Goal: Book appointment/travel/reservation

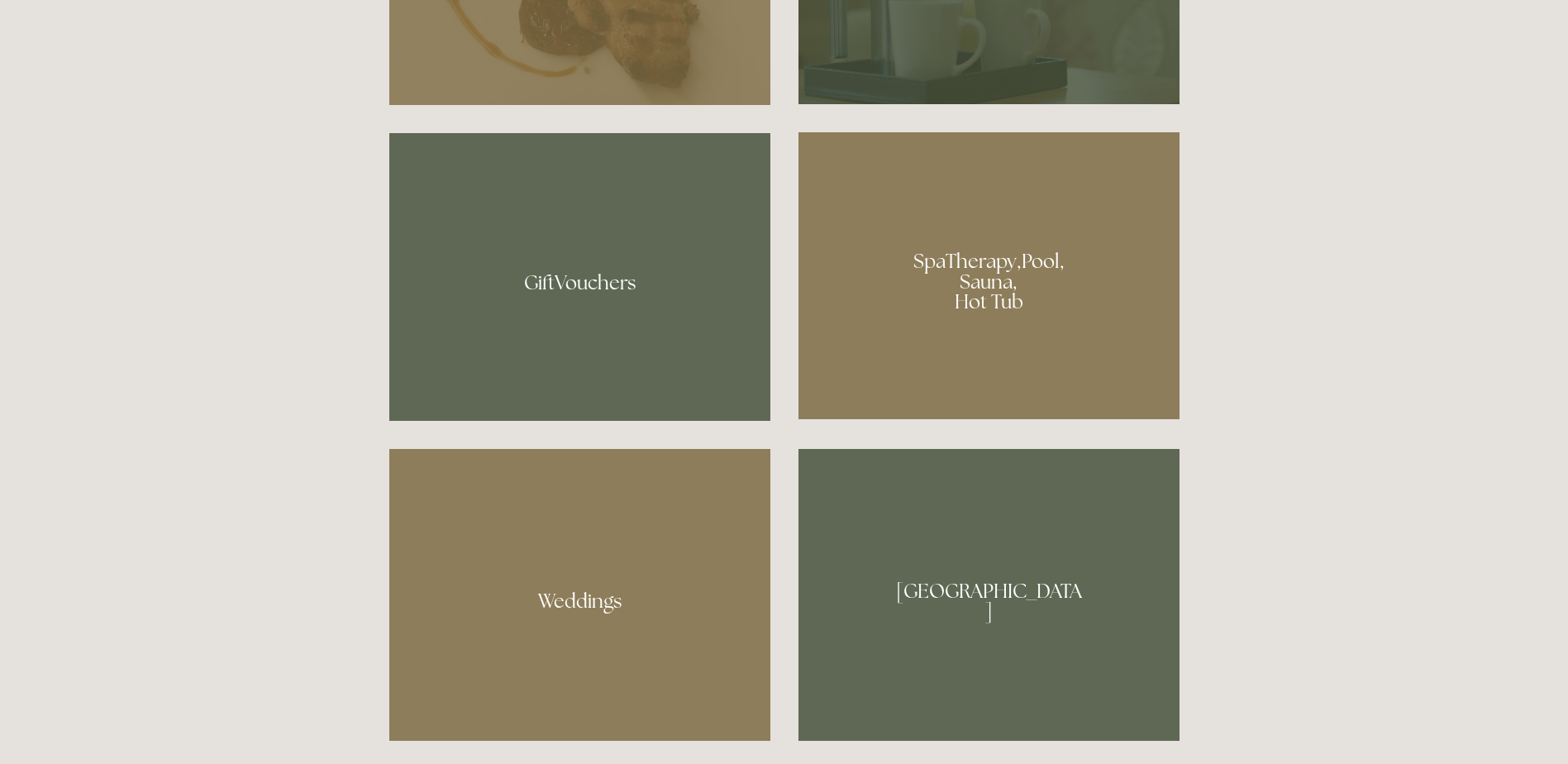
scroll to position [992, 0]
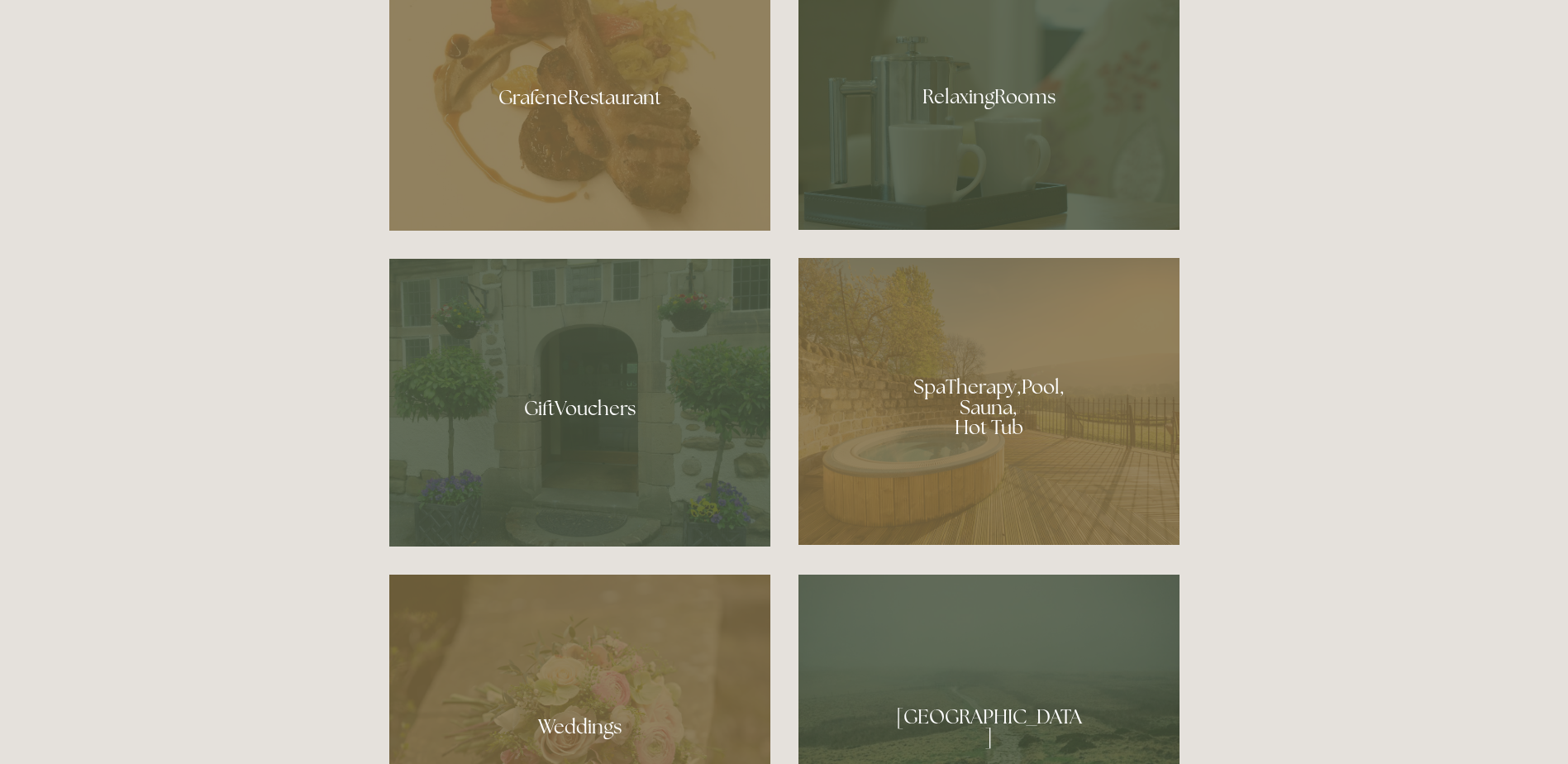
scroll to position [1240, 0]
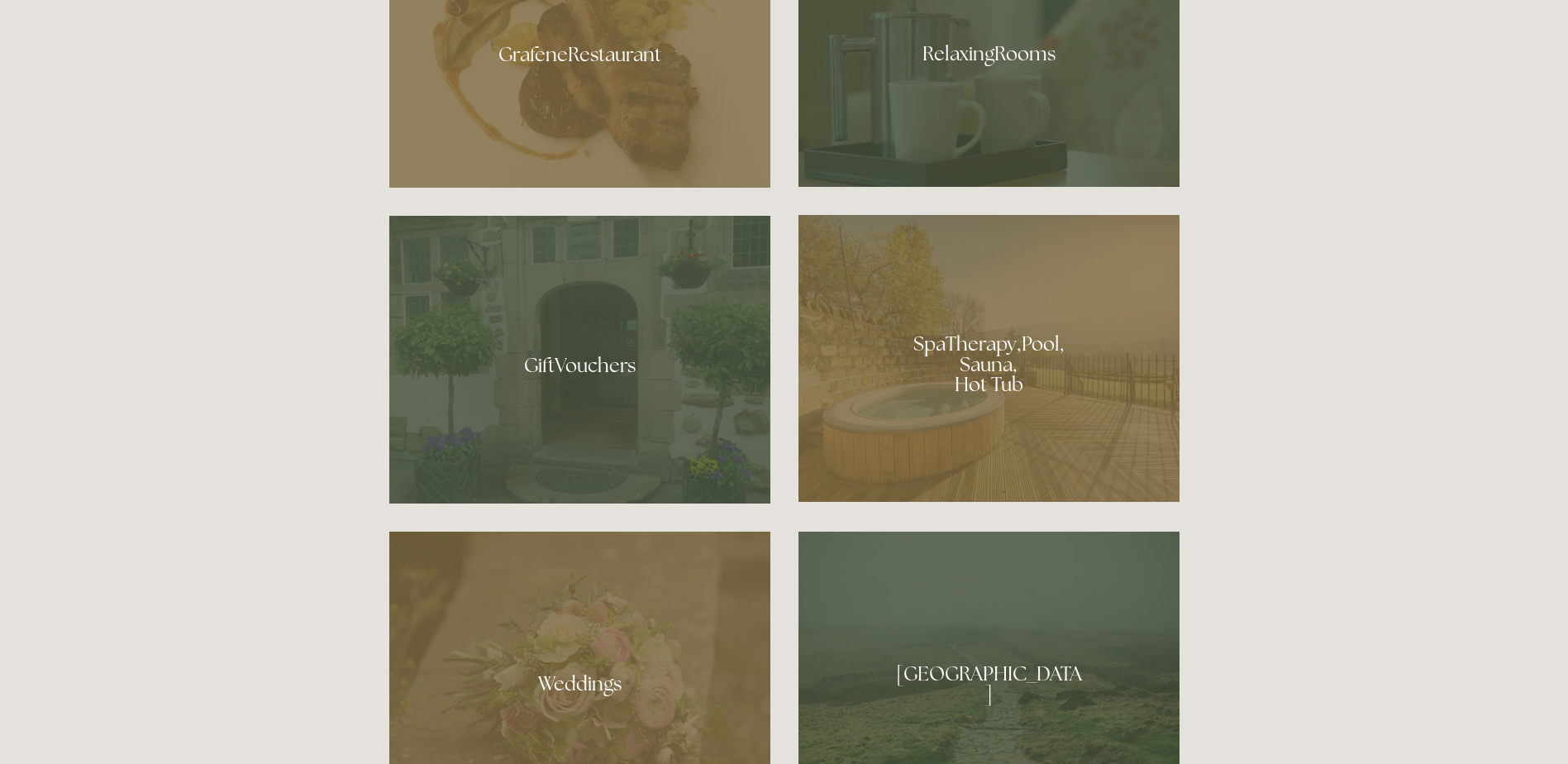
click at [953, 354] on div at bounding box center [989, 359] width 381 height 286
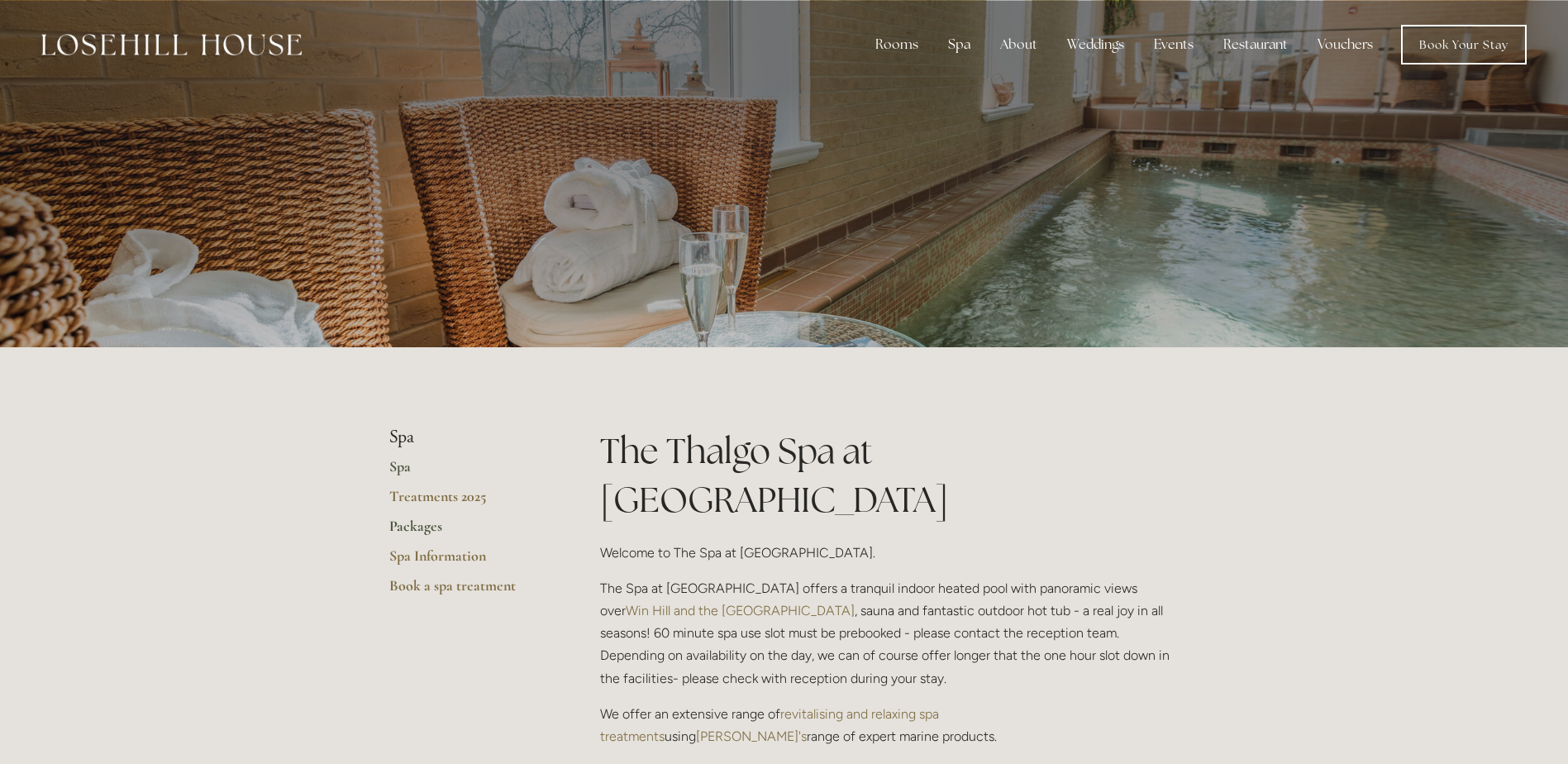
click at [425, 529] on link "Packages" at bounding box center [468, 532] width 158 height 30
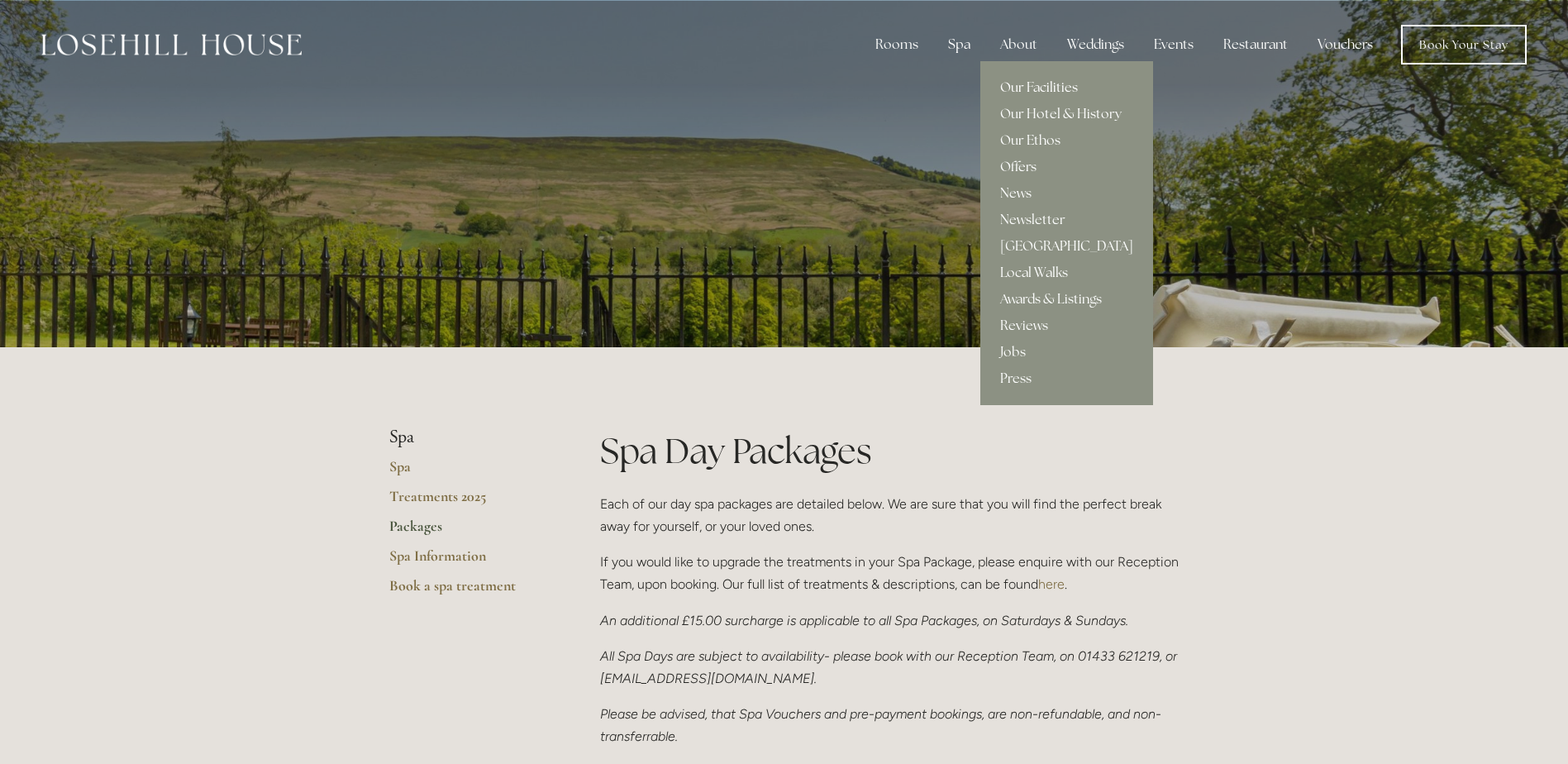
click at [1039, 85] on link "Our Facilities" at bounding box center [1067, 88] width 173 height 27
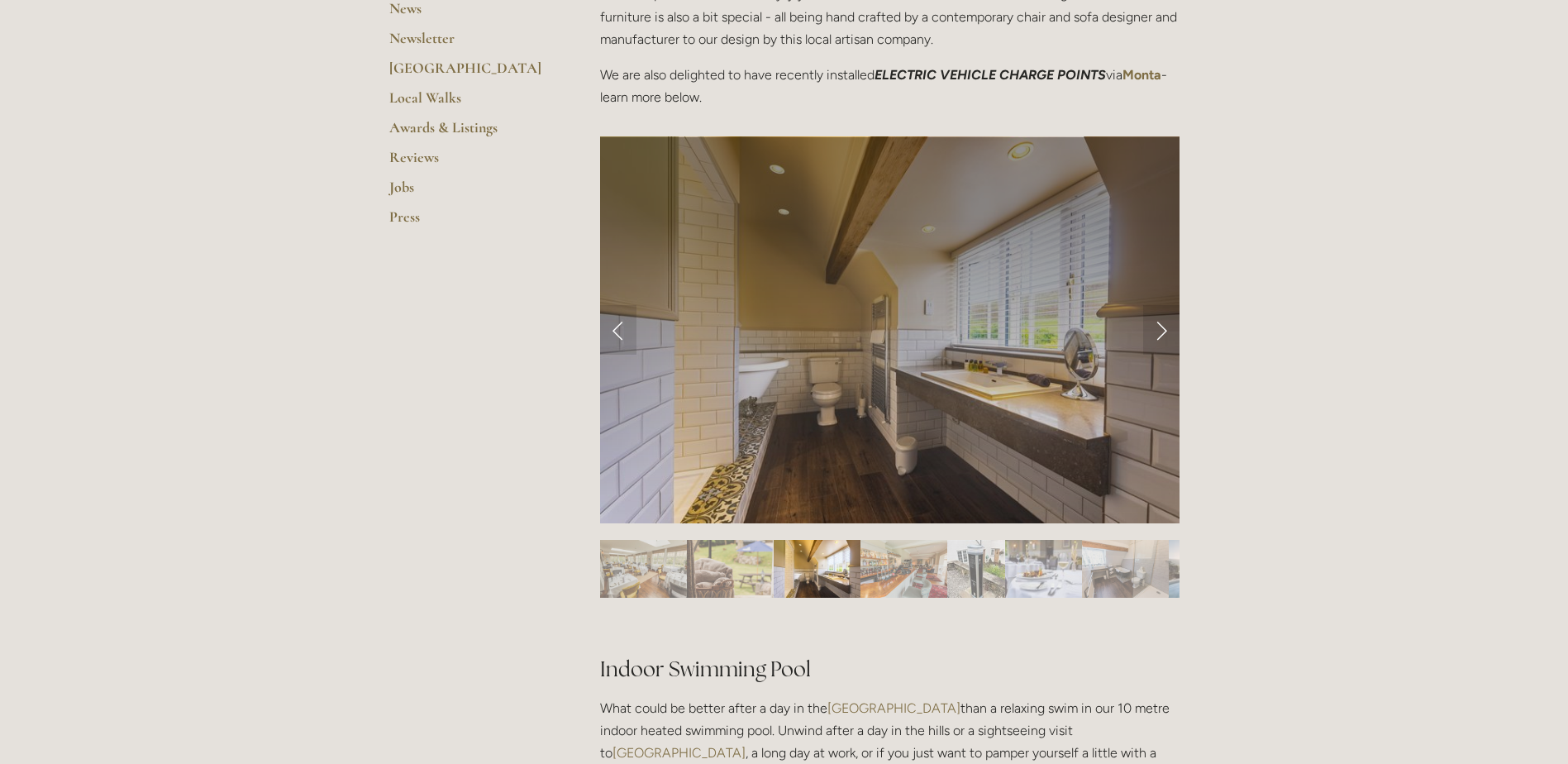
scroll to position [579, 0]
click at [1157, 328] on link "Next Slide" at bounding box center [1161, 328] width 36 height 49
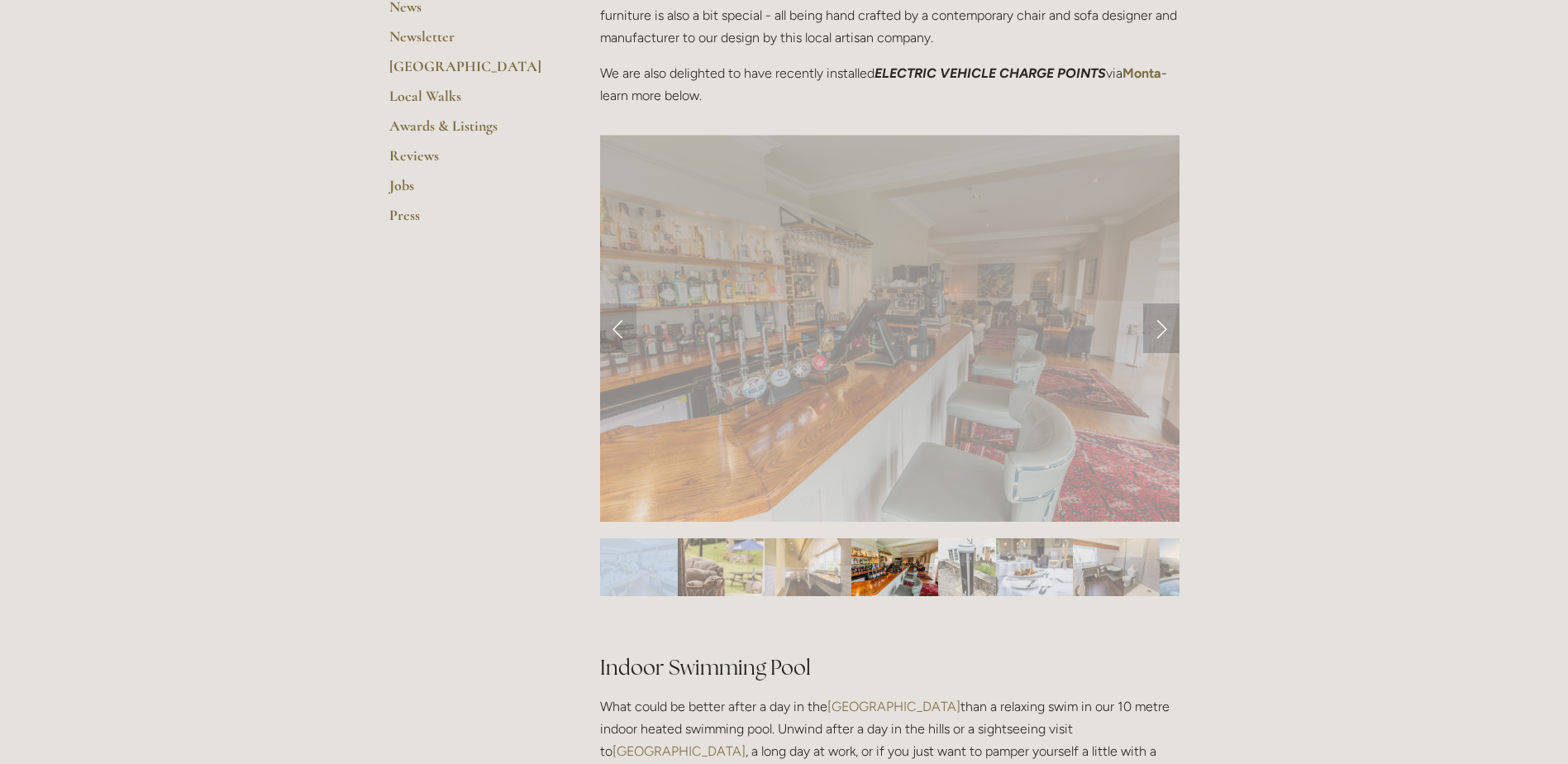
click at [1157, 328] on link "Next Slide" at bounding box center [1161, 328] width 36 height 49
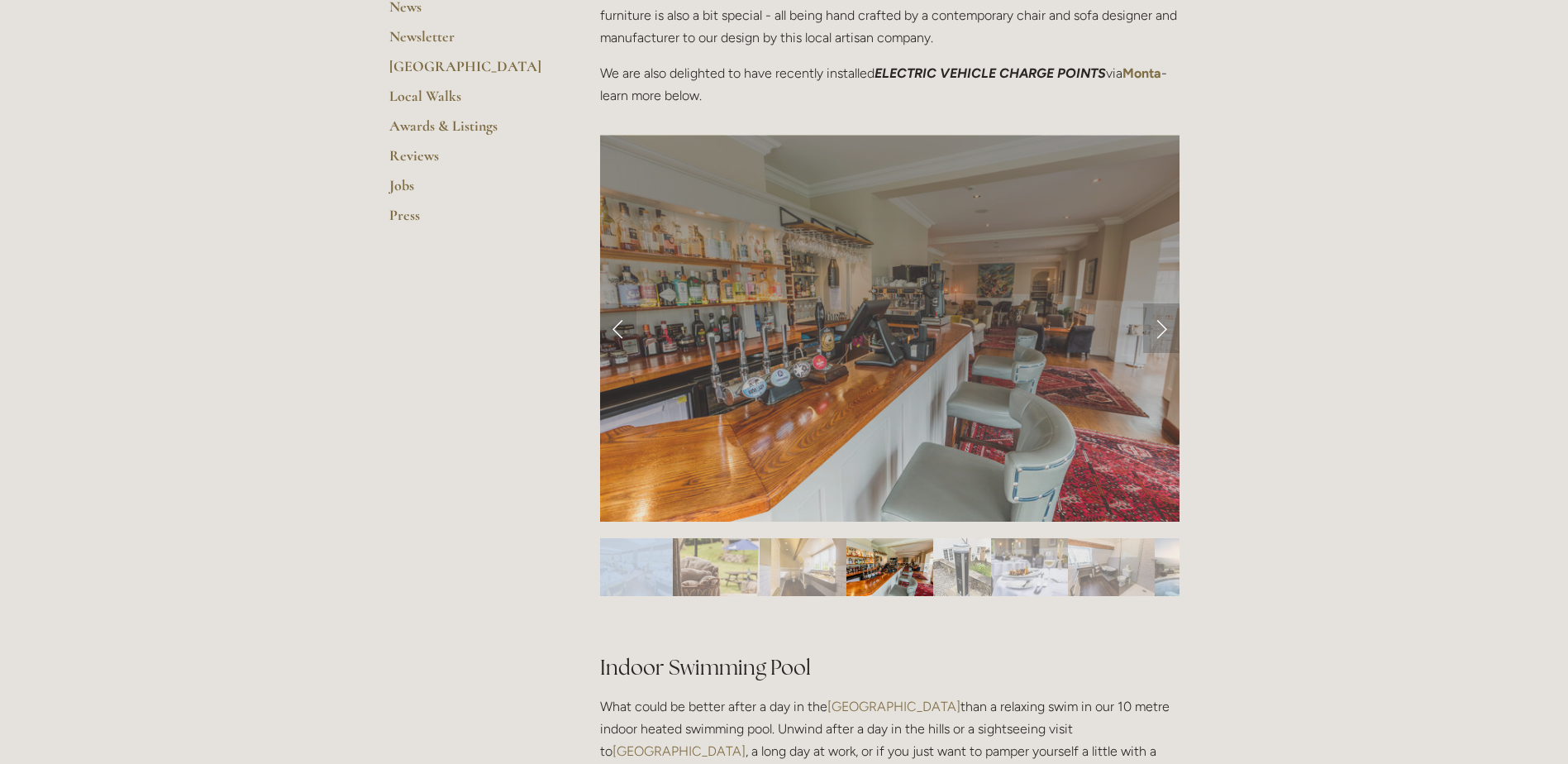
click at [1157, 328] on link "Next Slide" at bounding box center [1161, 328] width 36 height 49
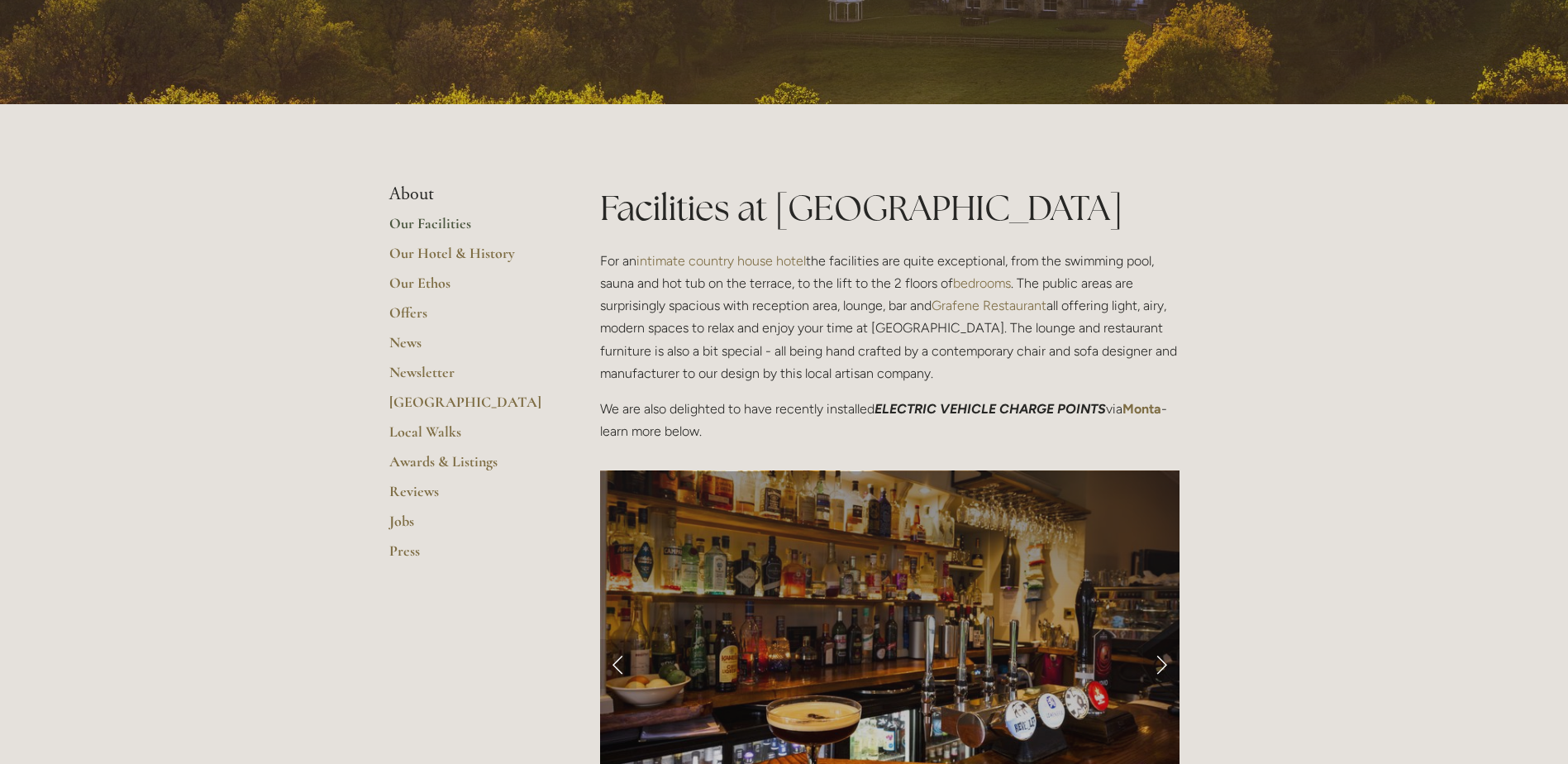
scroll to position [0, 0]
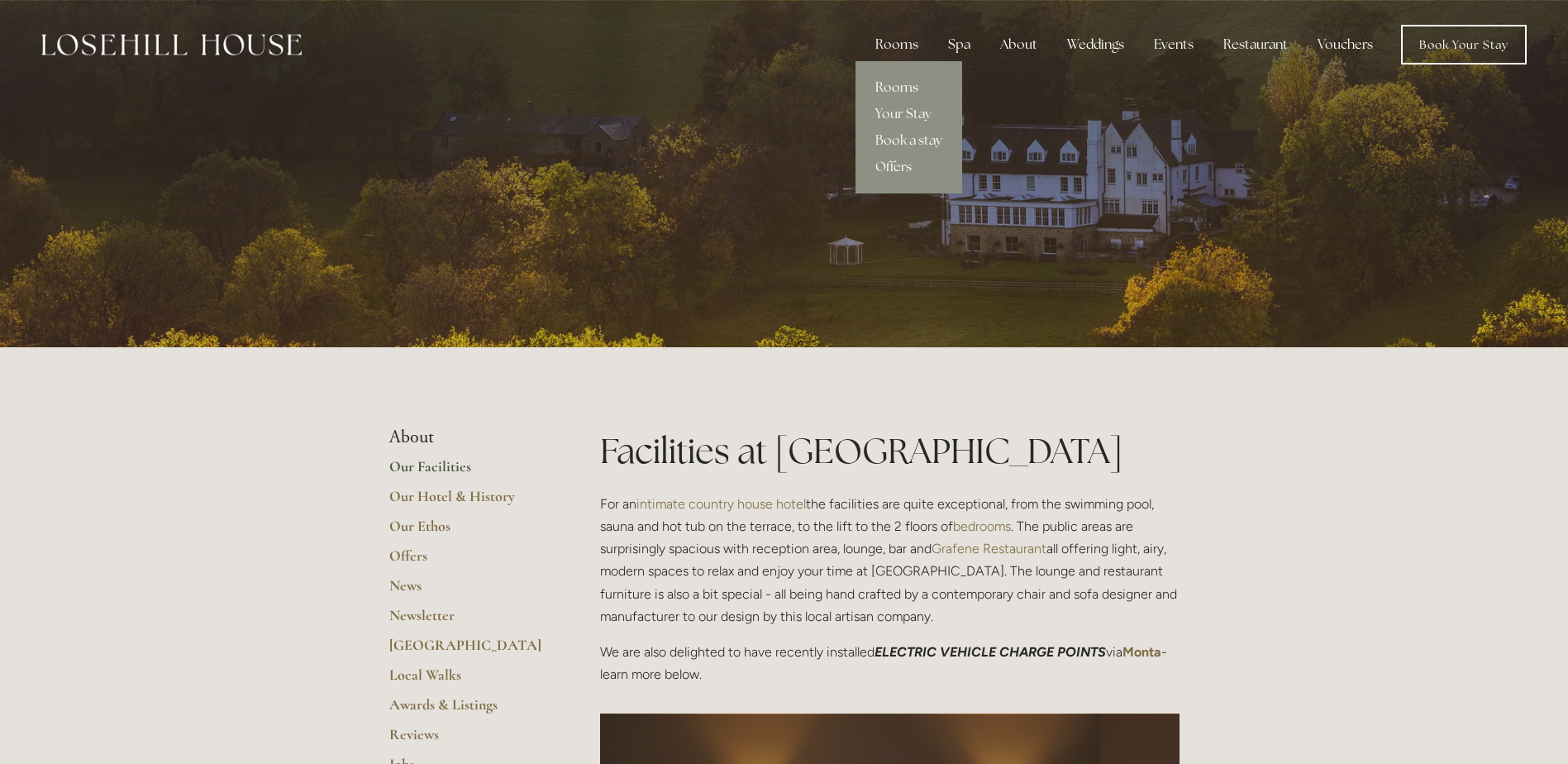
click at [910, 86] on link "Rooms" at bounding box center [908, 88] width 106 height 27
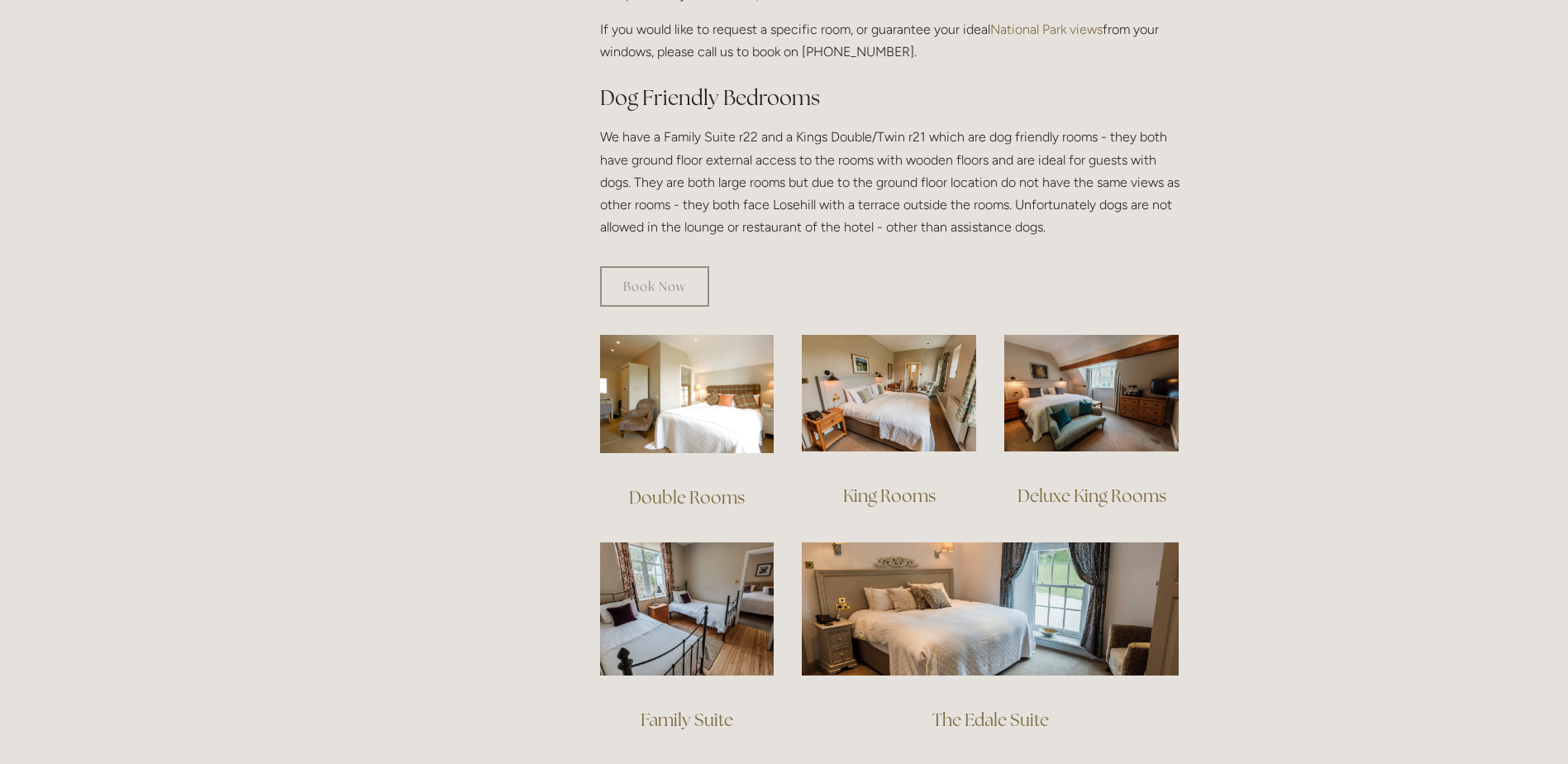
scroll to position [909, 0]
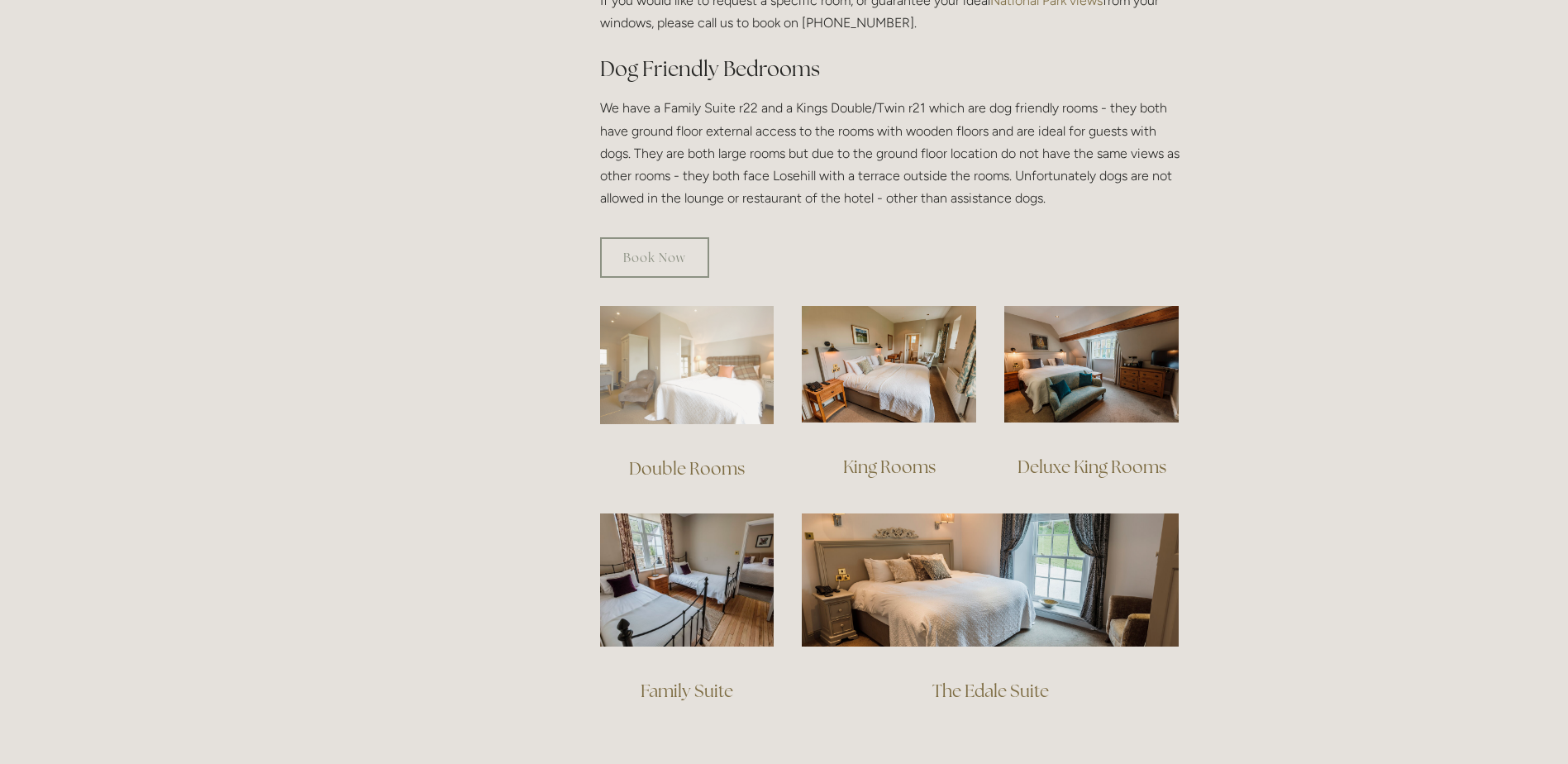
click at [631, 346] on img at bounding box center [687, 364] width 174 height 118
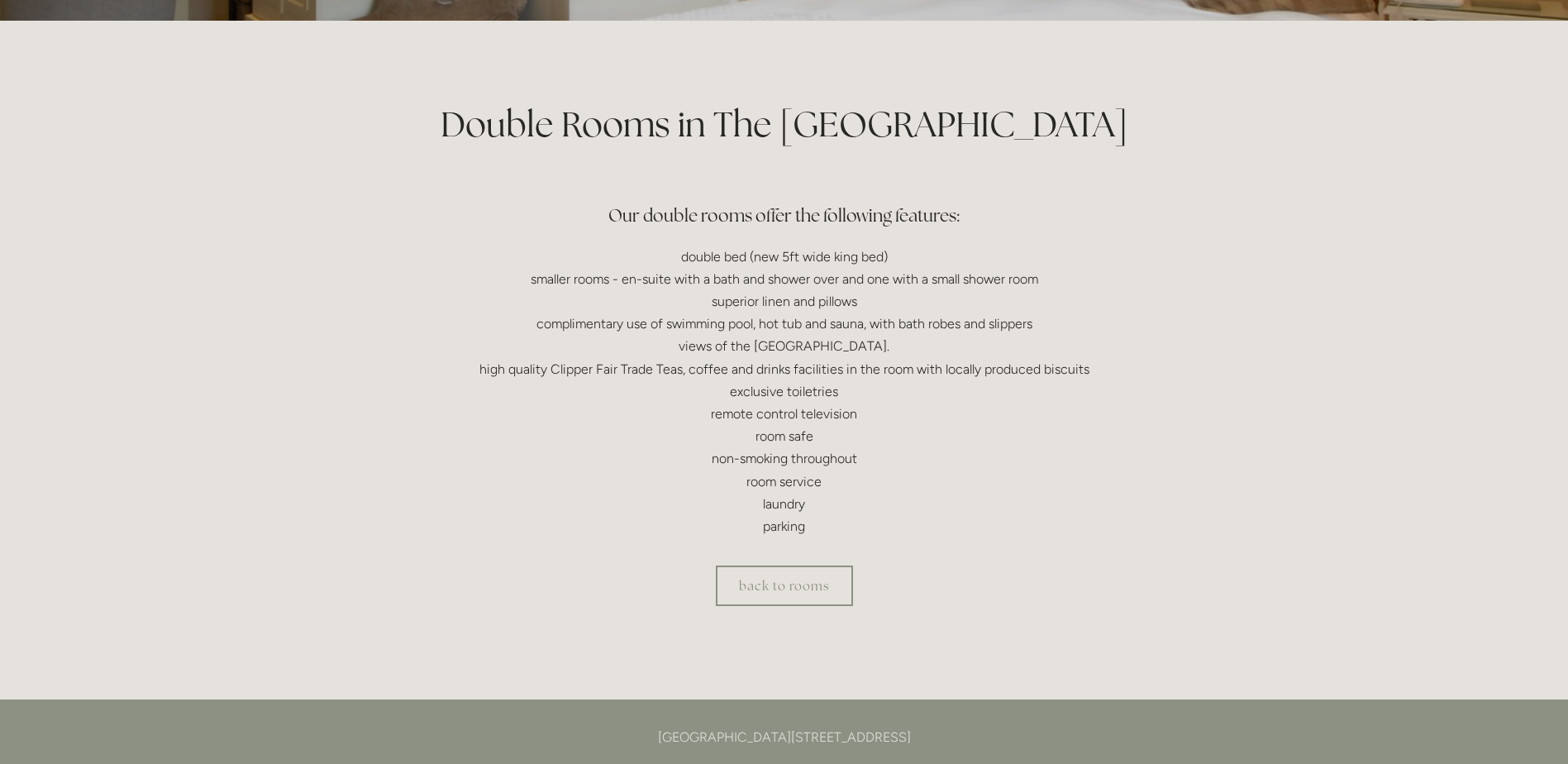
scroll to position [331, 0]
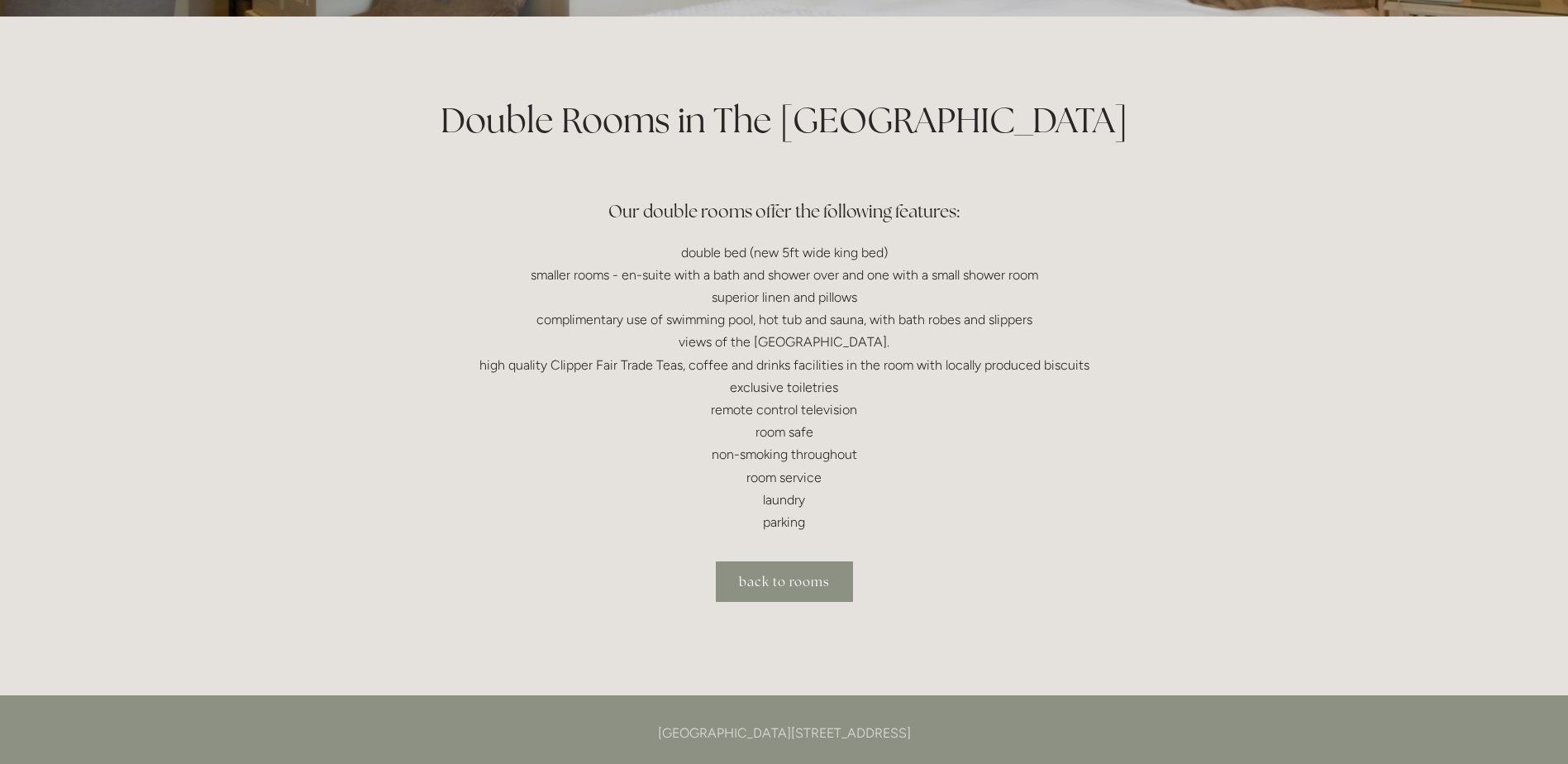
click at [786, 600] on link "back to rooms" at bounding box center [784, 581] width 137 height 40
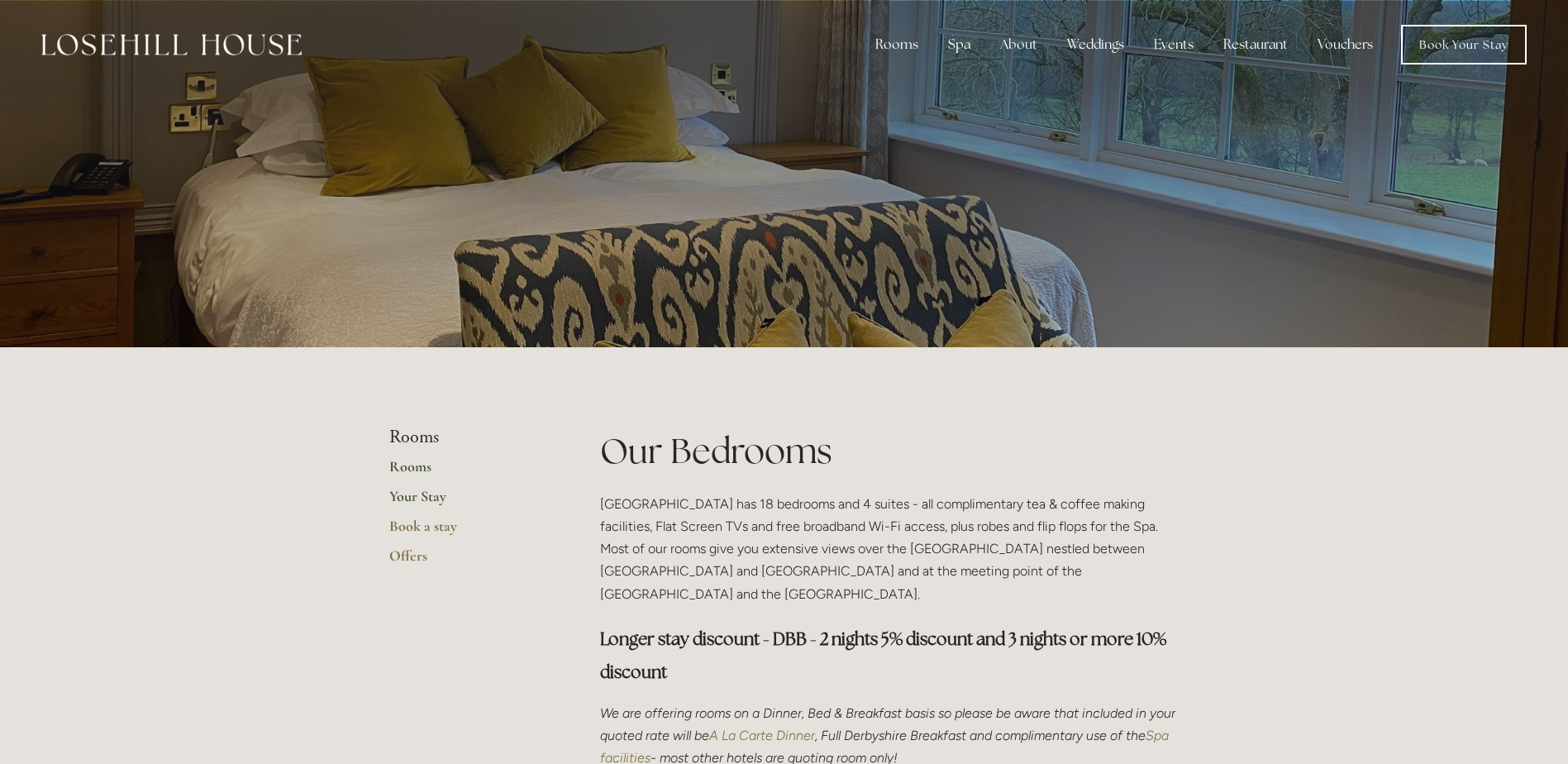
click at [431, 493] on link "Your Stay" at bounding box center [468, 502] width 158 height 30
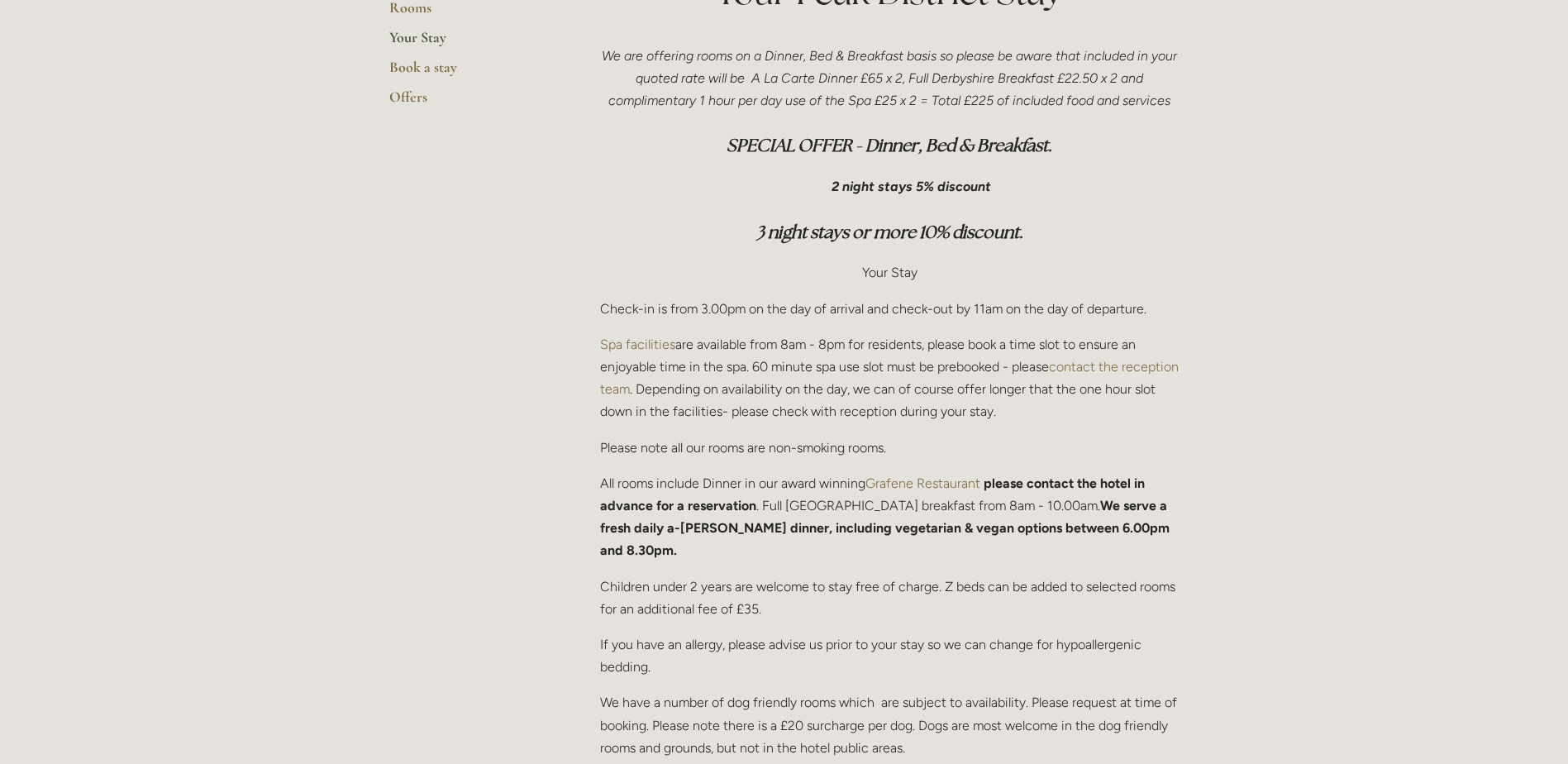
scroll to position [165, 0]
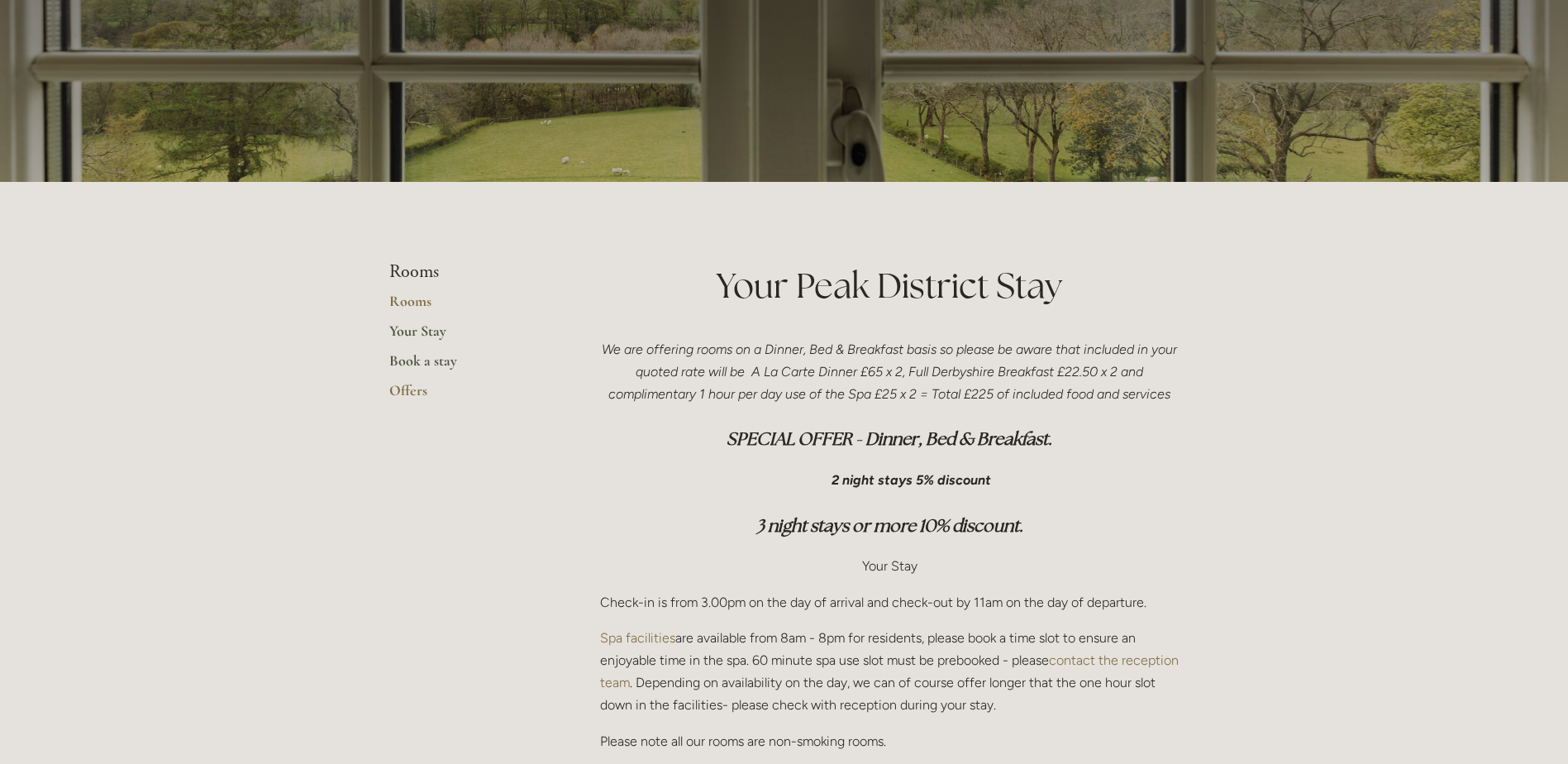
click at [395, 359] on link "Book a stay" at bounding box center [468, 366] width 158 height 30
click at [423, 386] on link "Offers" at bounding box center [468, 396] width 158 height 30
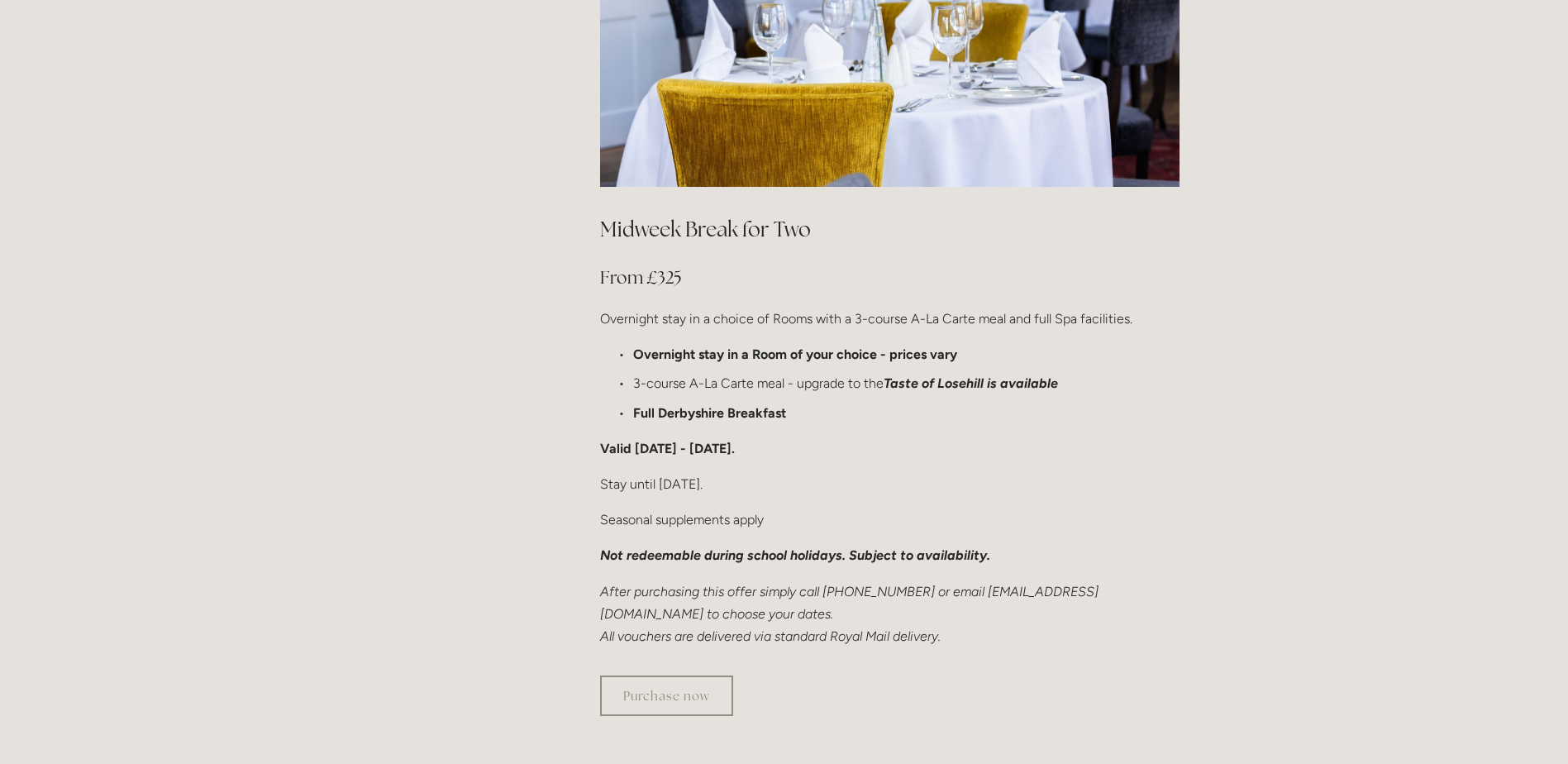
scroll to position [909, 0]
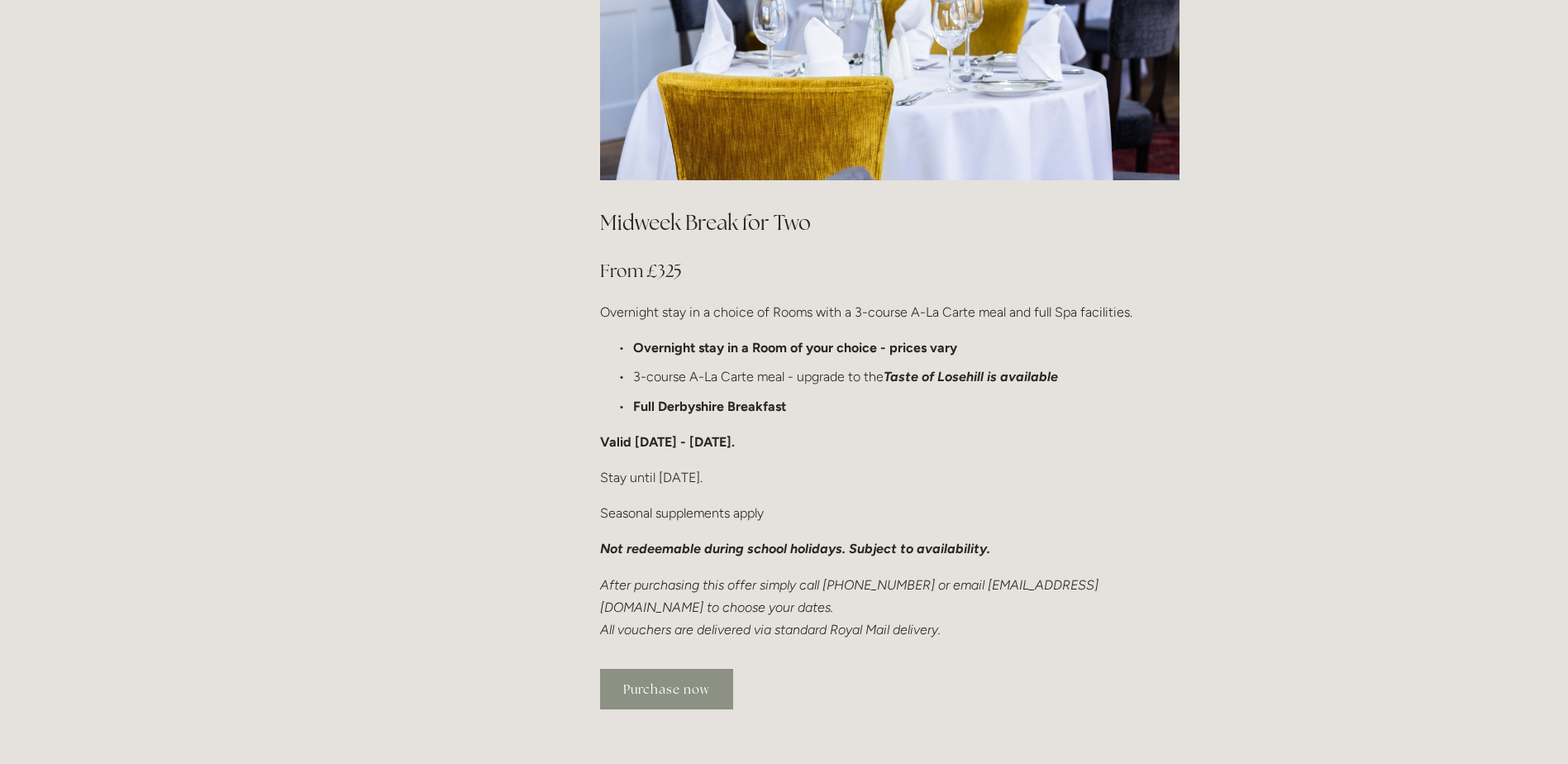
click at [678, 668] on link "Purchase now" at bounding box center [666, 689] width 133 height 40
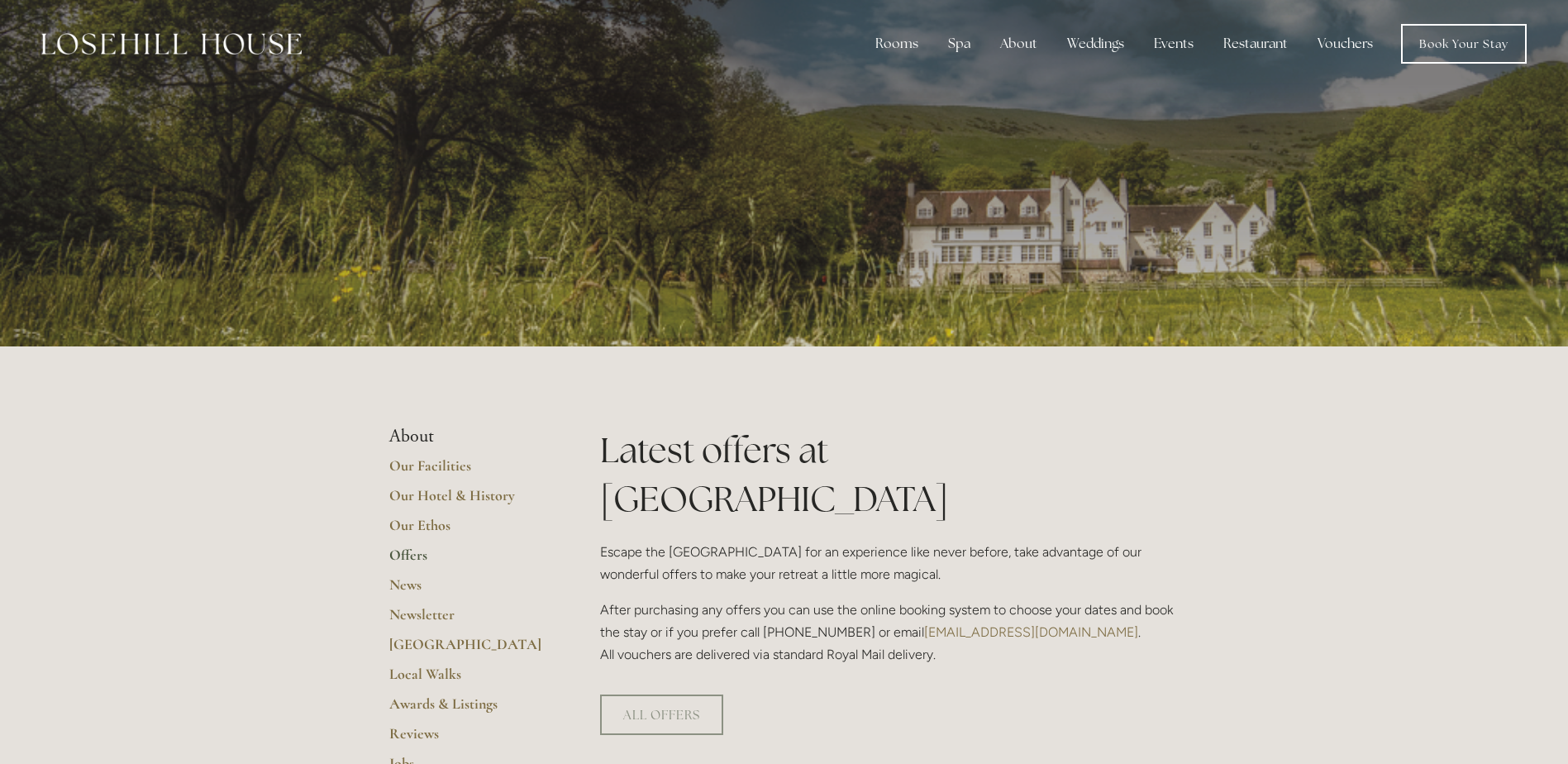
scroll to position [0, 0]
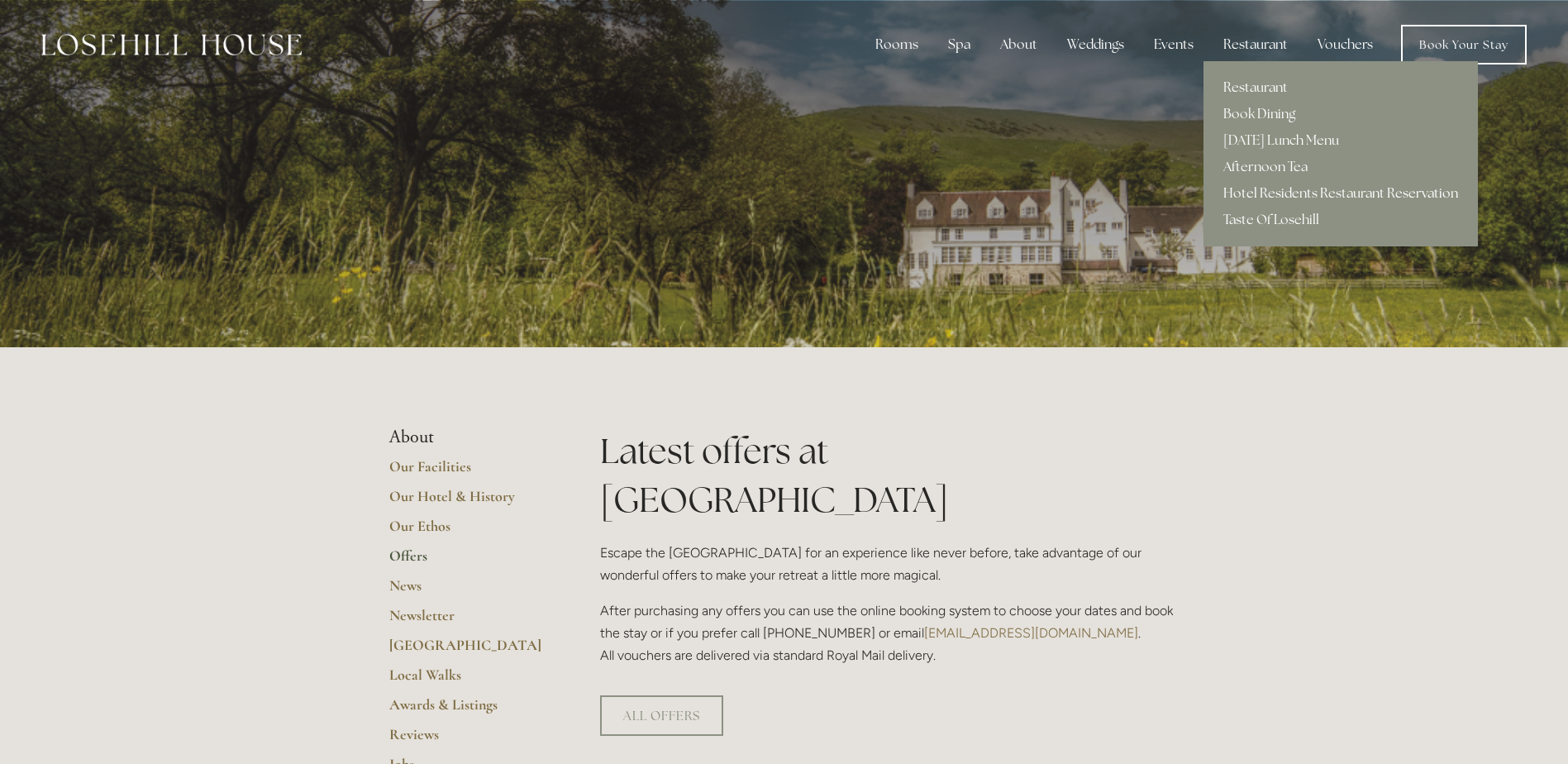
click at [1281, 190] on link "Hotel Residents Restaurant Reservation" at bounding box center [1341, 194] width 275 height 27
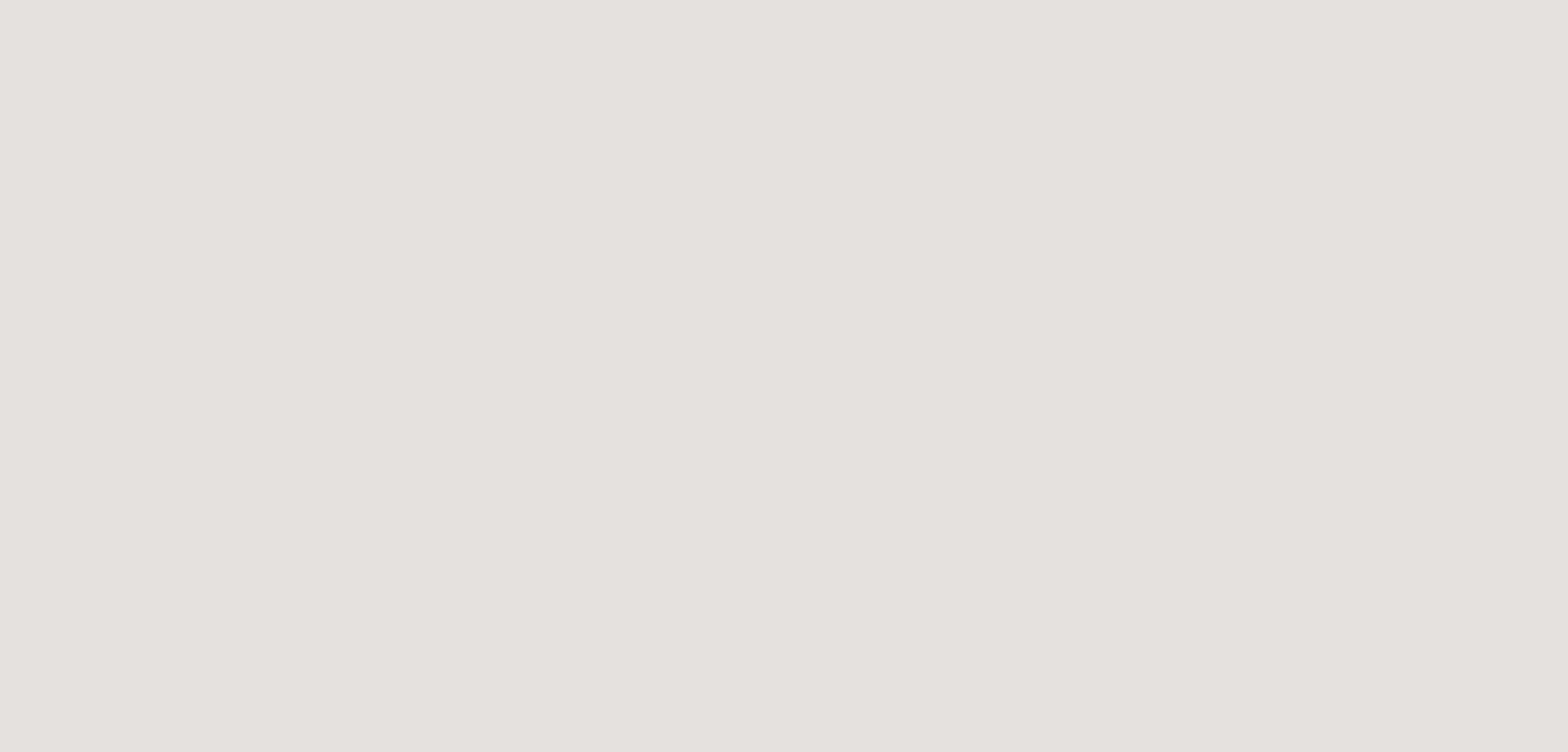
scroll to position [348, 0]
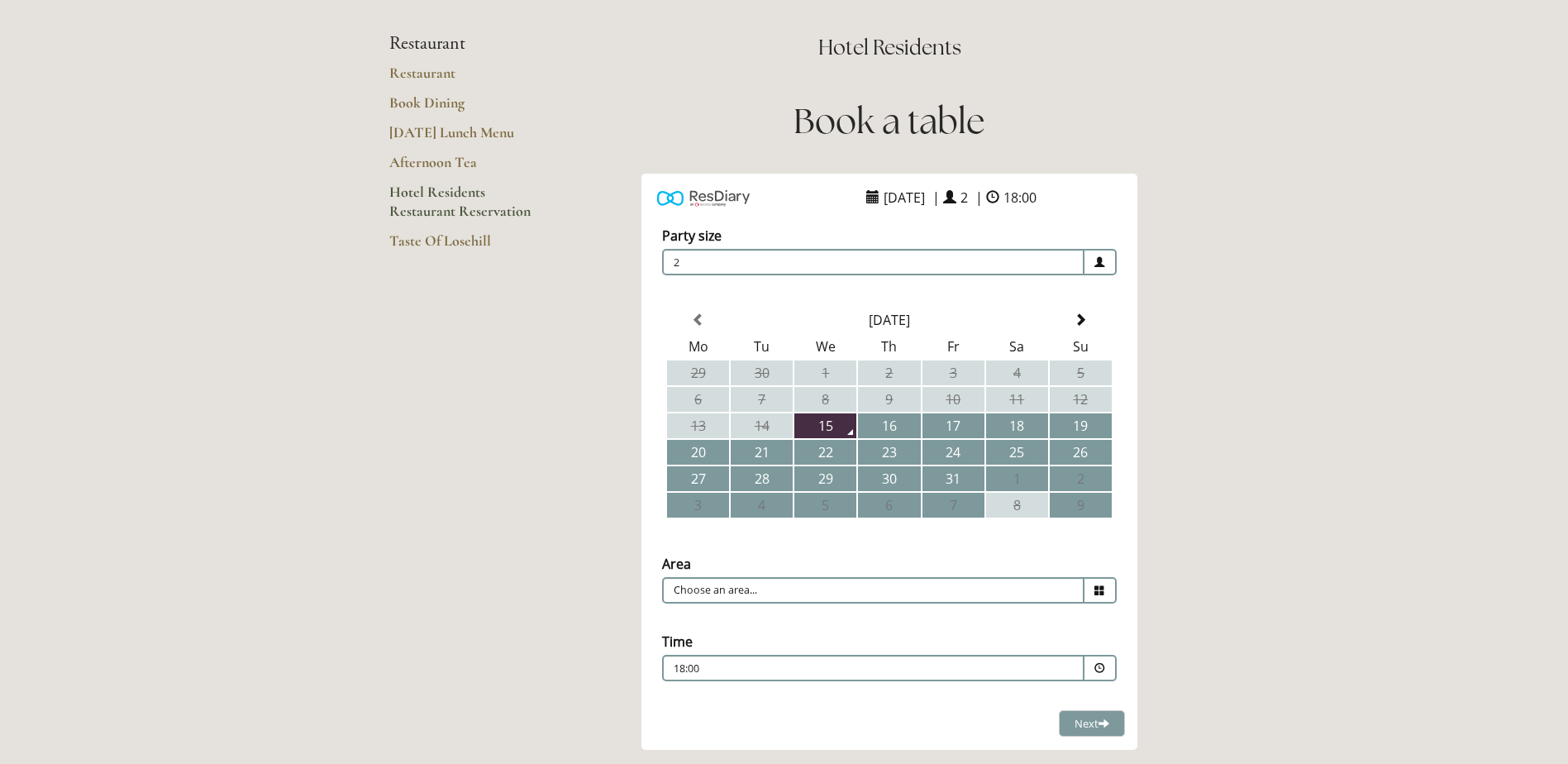
scroll to position [165, 0]
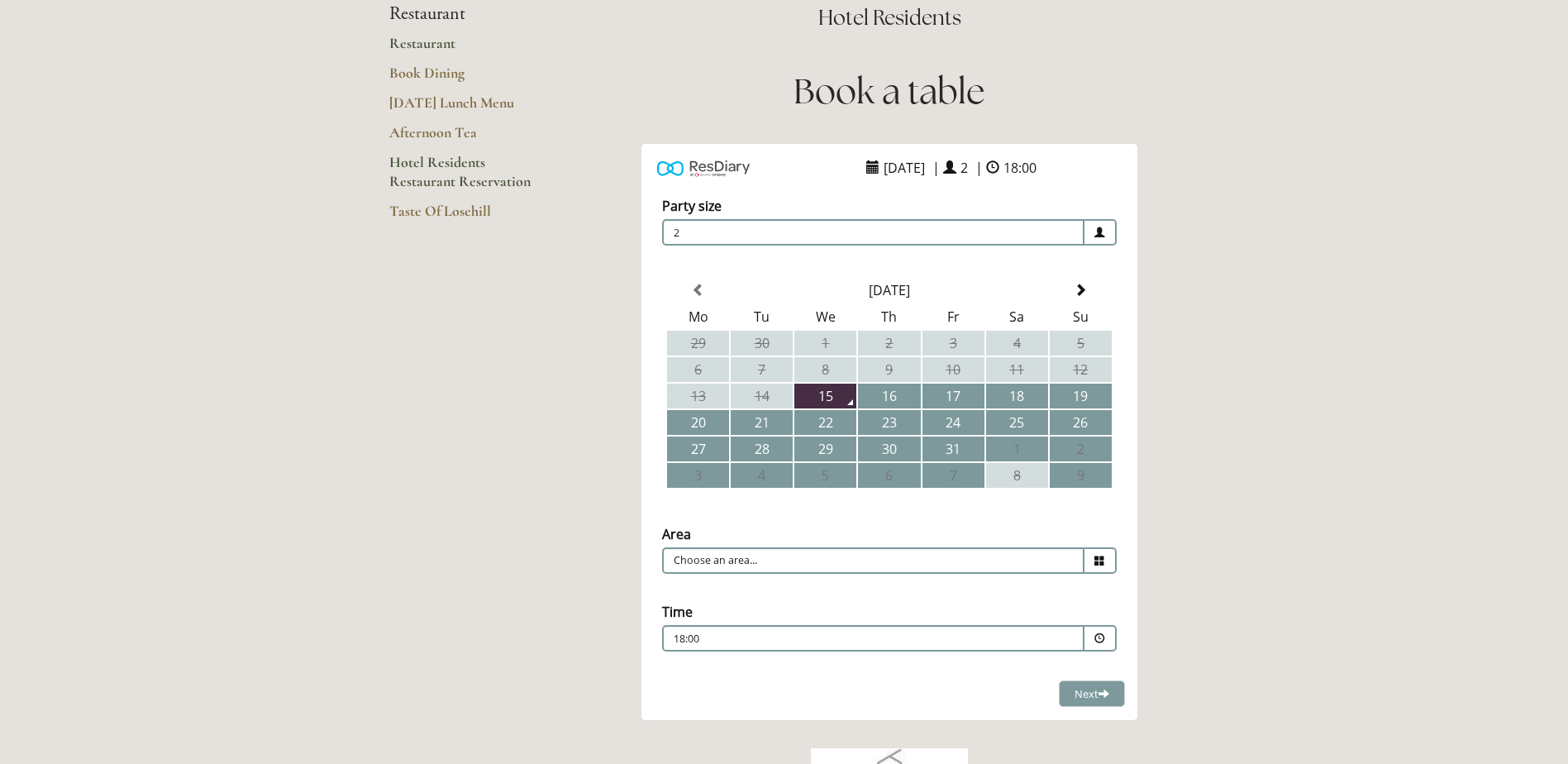
click at [417, 50] on link "Restaurant" at bounding box center [468, 49] width 158 height 30
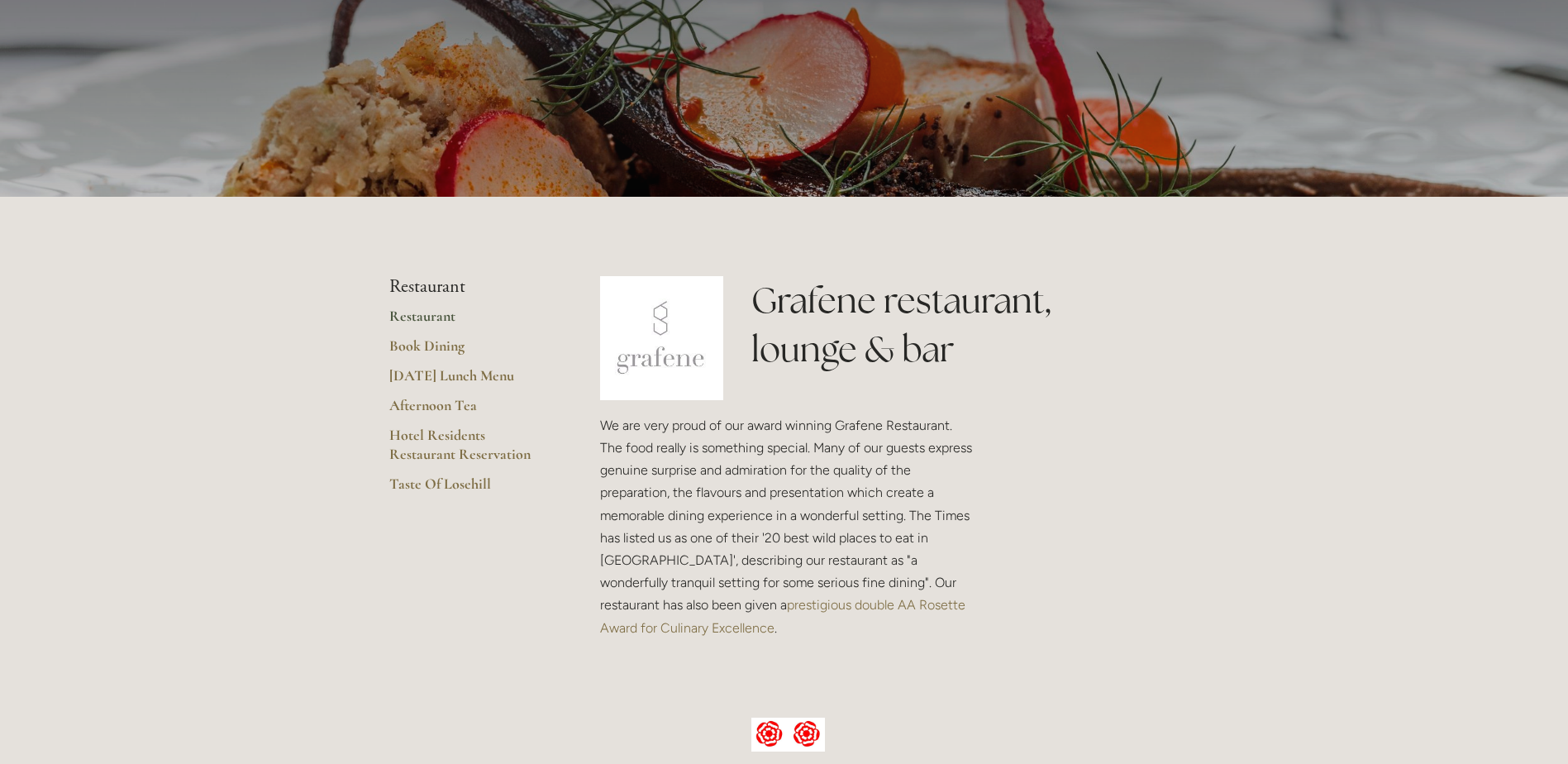
scroll to position [165, 0]
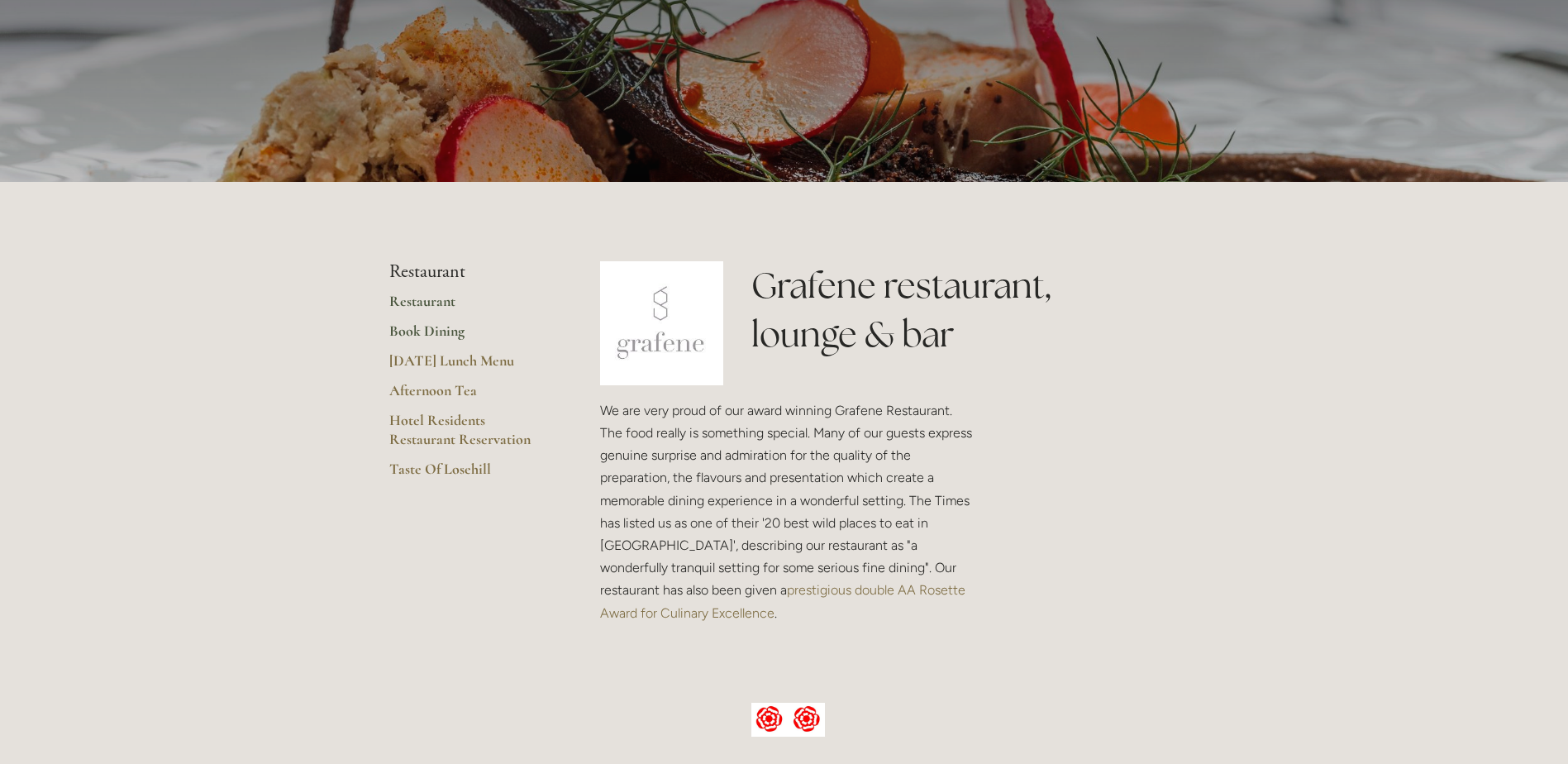
click at [433, 332] on link "Book Dining" at bounding box center [468, 337] width 158 height 30
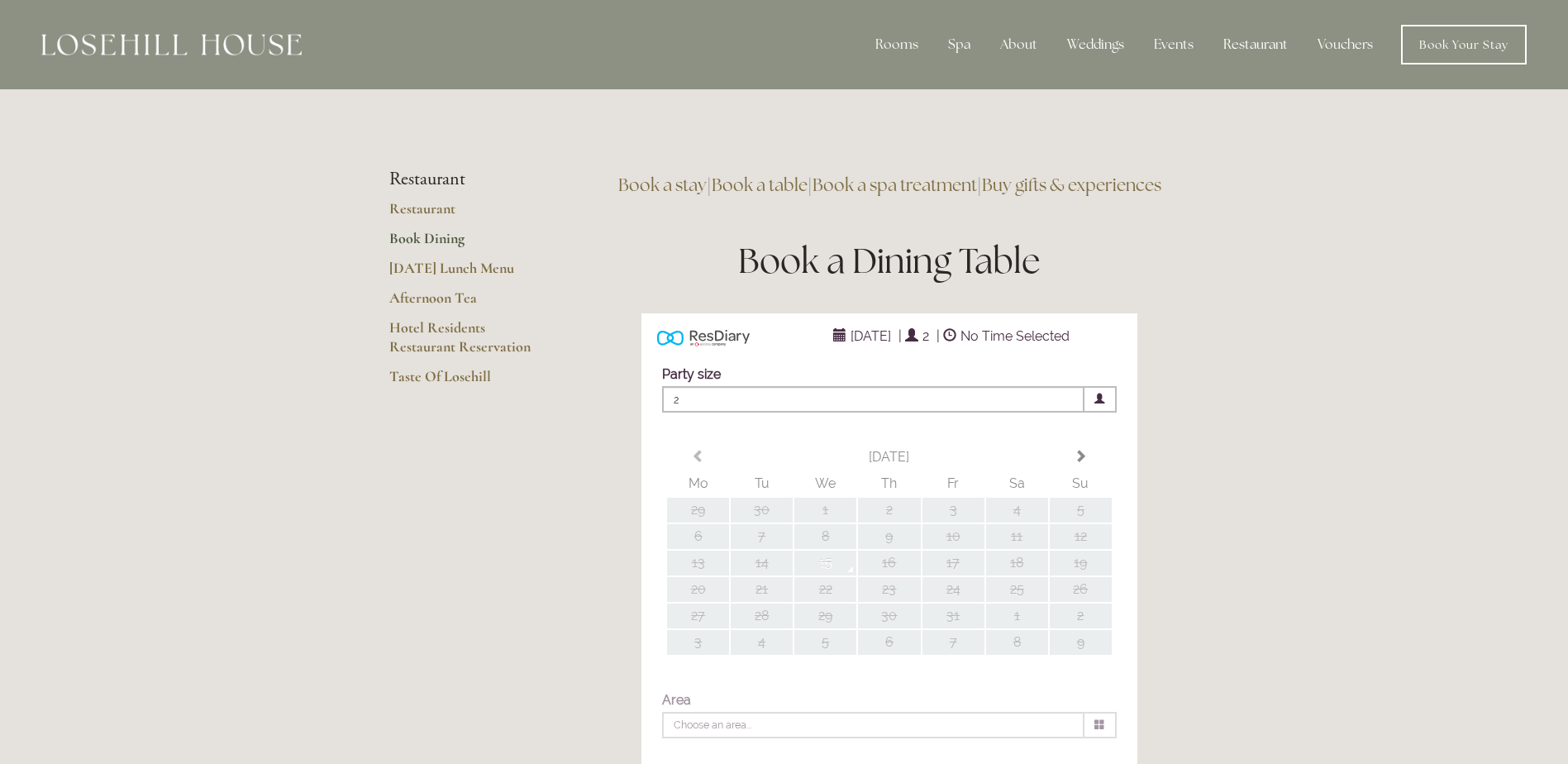
type input "Any Area"
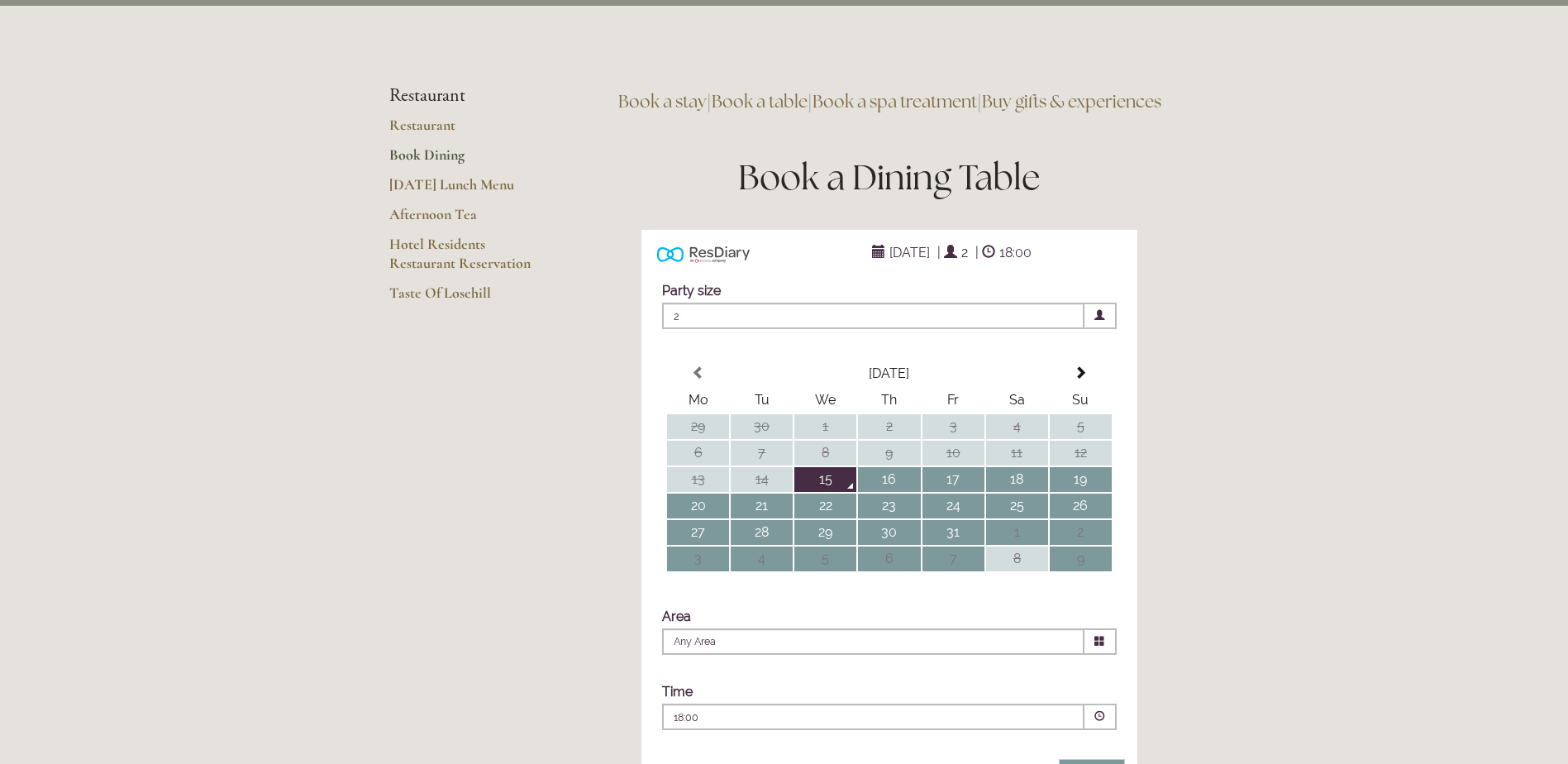
scroll to position [83, 0]
click at [427, 184] on link "[DATE] Lunch Menu" at bounding box center [468, 191] width 158 height 30
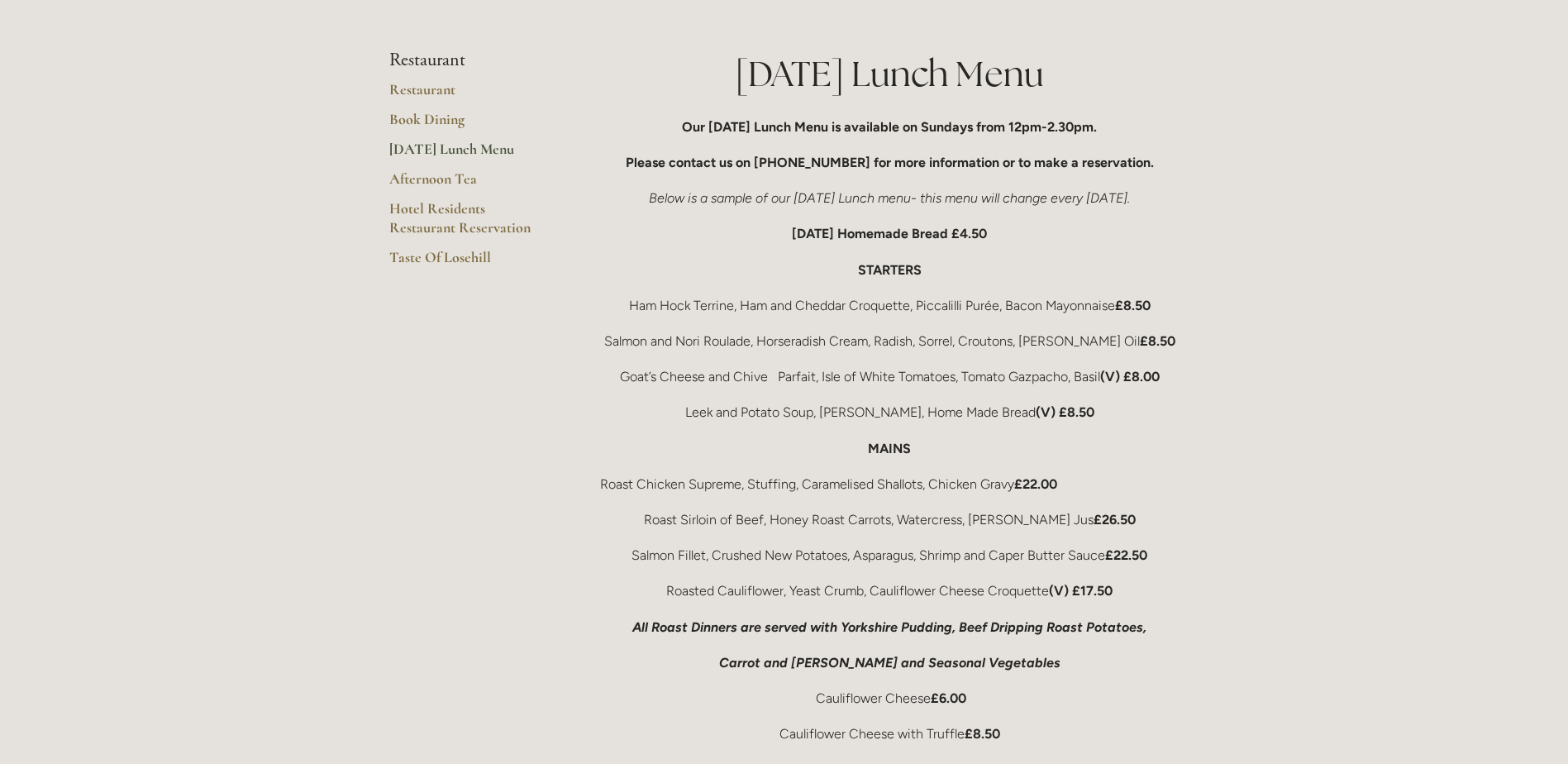
scroll to position [248, 0]
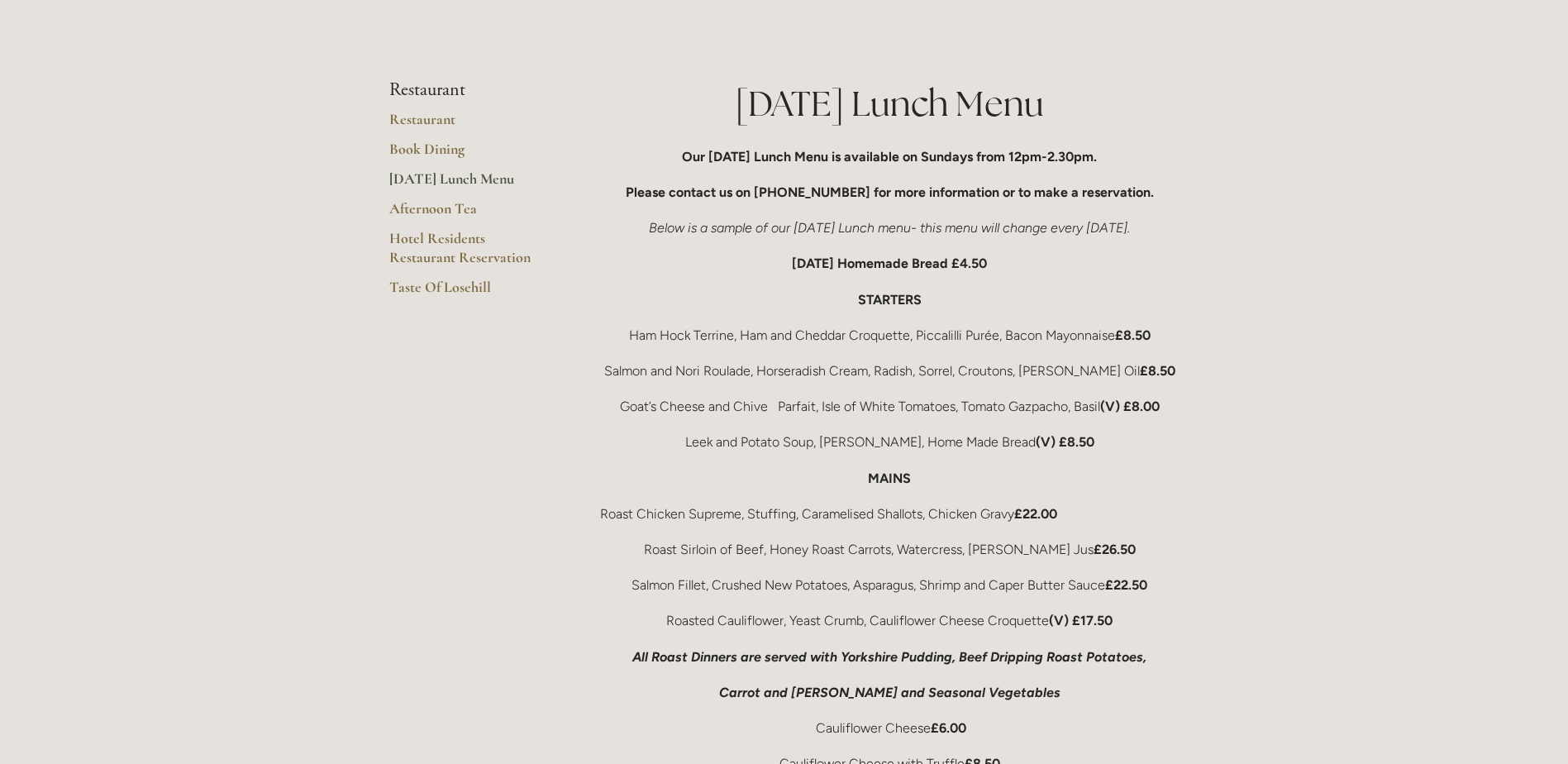
click at [429, 179] on link "[DATE] Lunch Menu" at bounding box center [468, 184] width 158 height 30
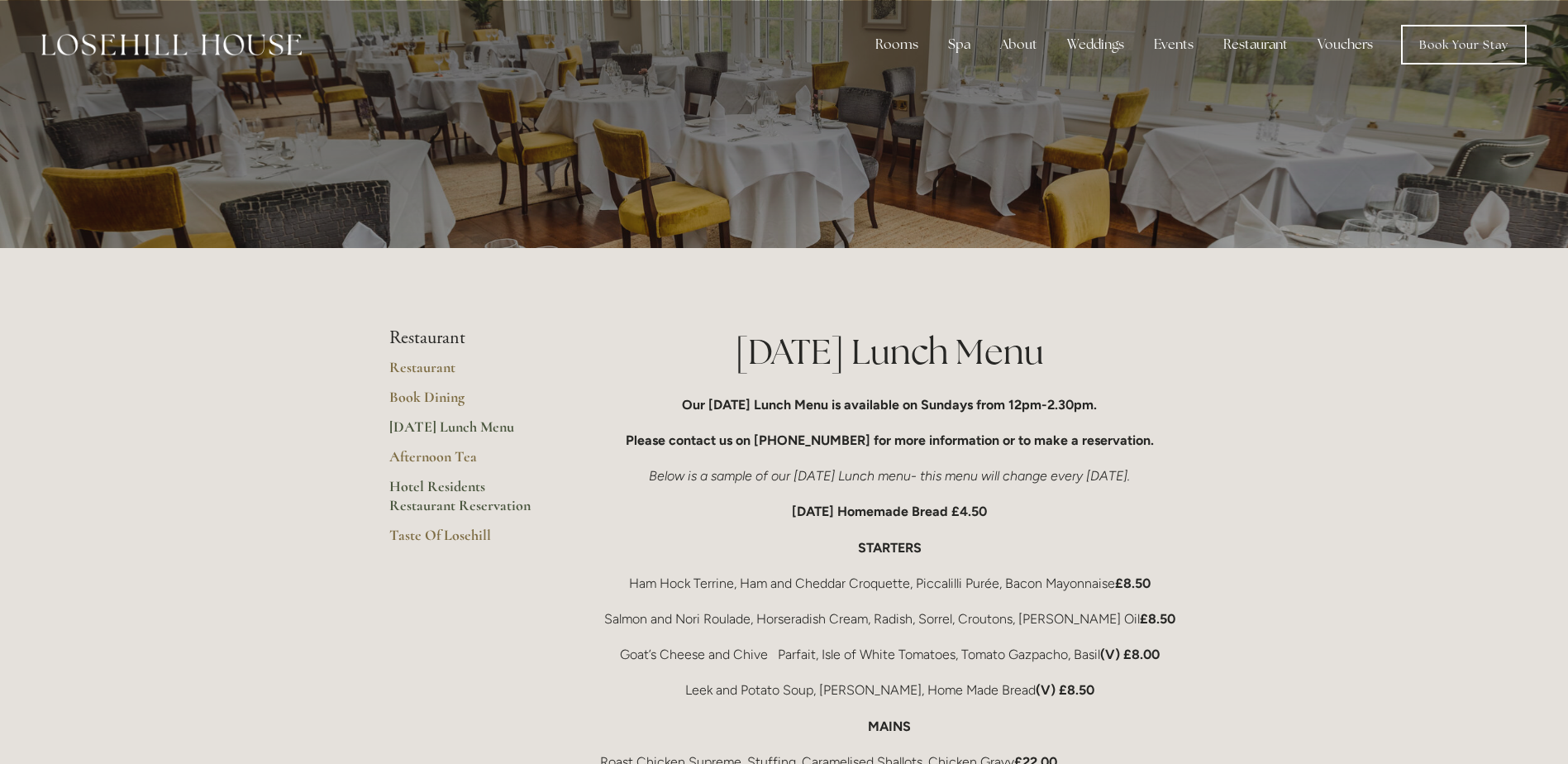
click at [427, 498] on link "Hotel Residents Restaurant Reservation" at bounding box center [468, 501] width 158 height 49
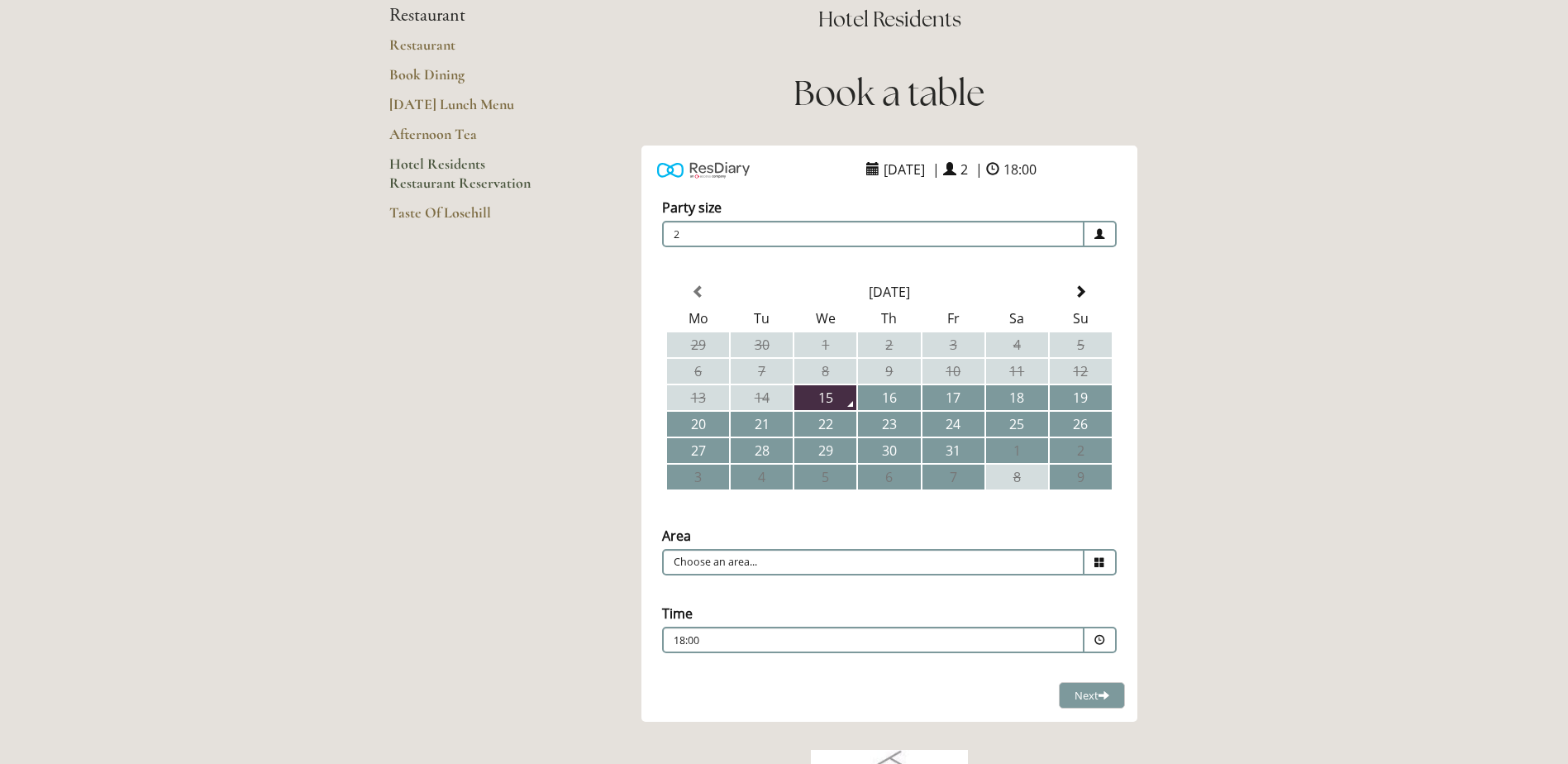
scroll to position [165, 0]
click at [1084, 287] on span at bounding box center [1081, 290] width 13 height 13
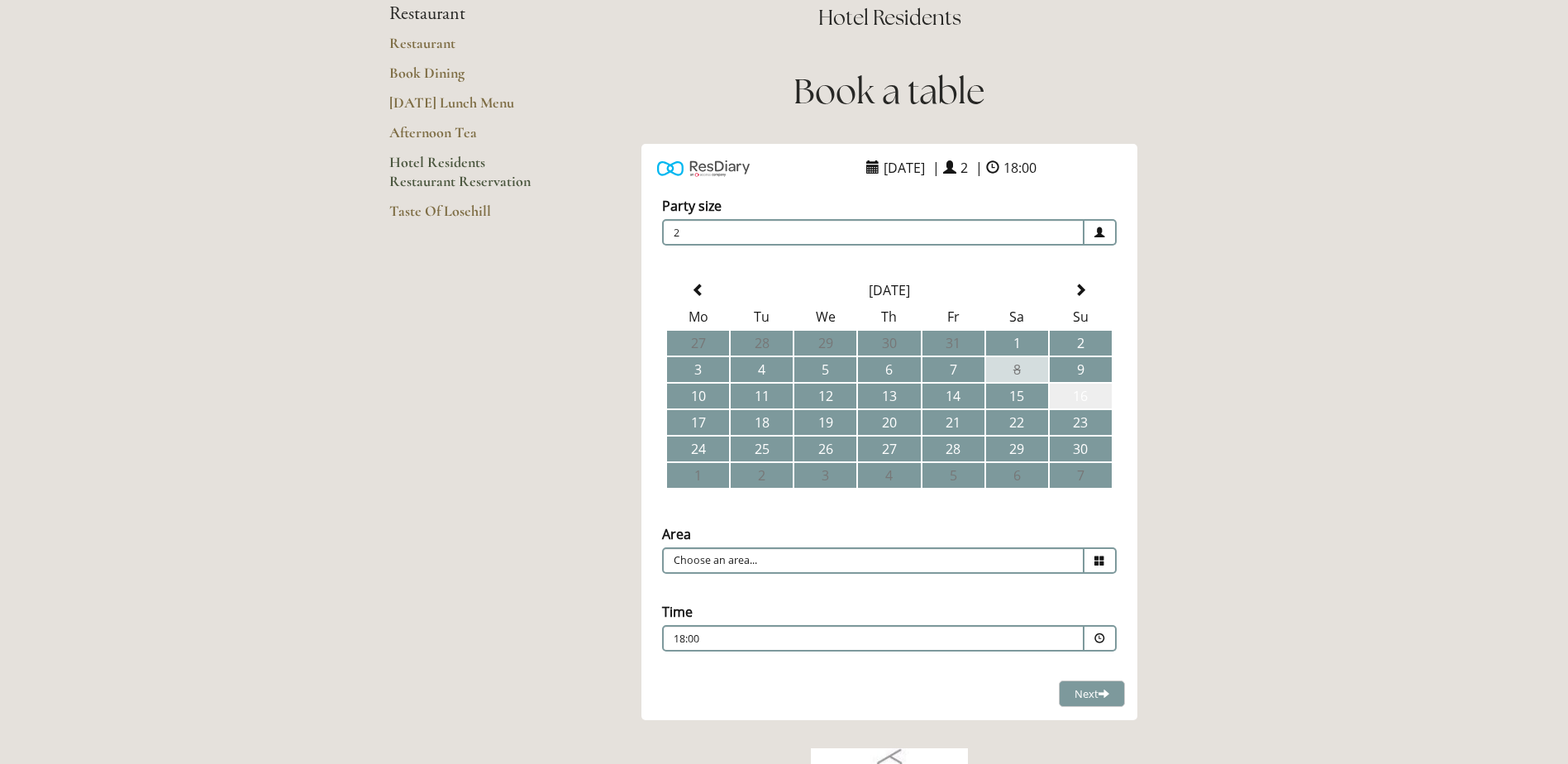
click at [1075, 393] on td "16" at bounding box center [1081, 396] width 62 height 25
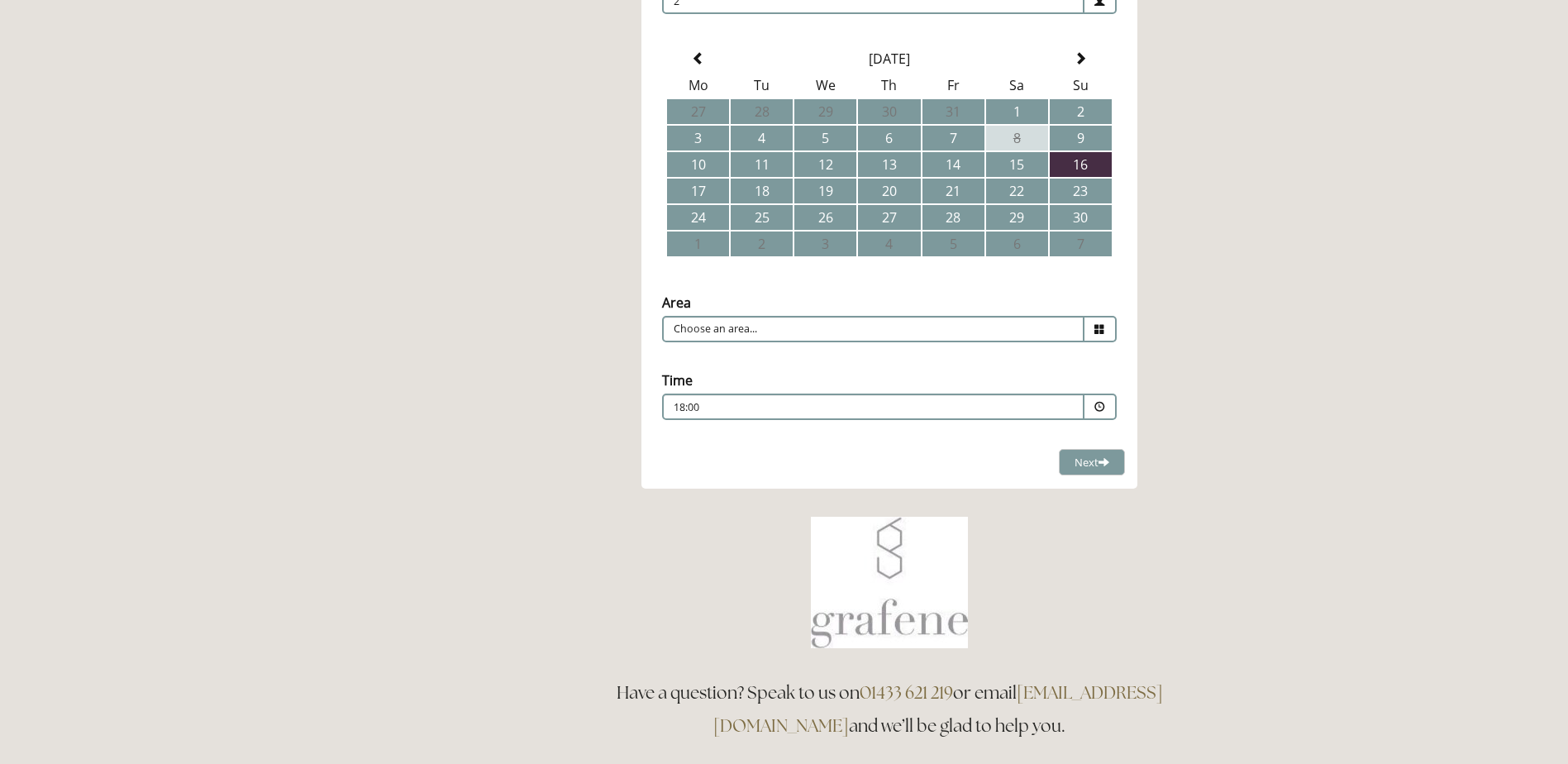
scroll to position [413, 0]
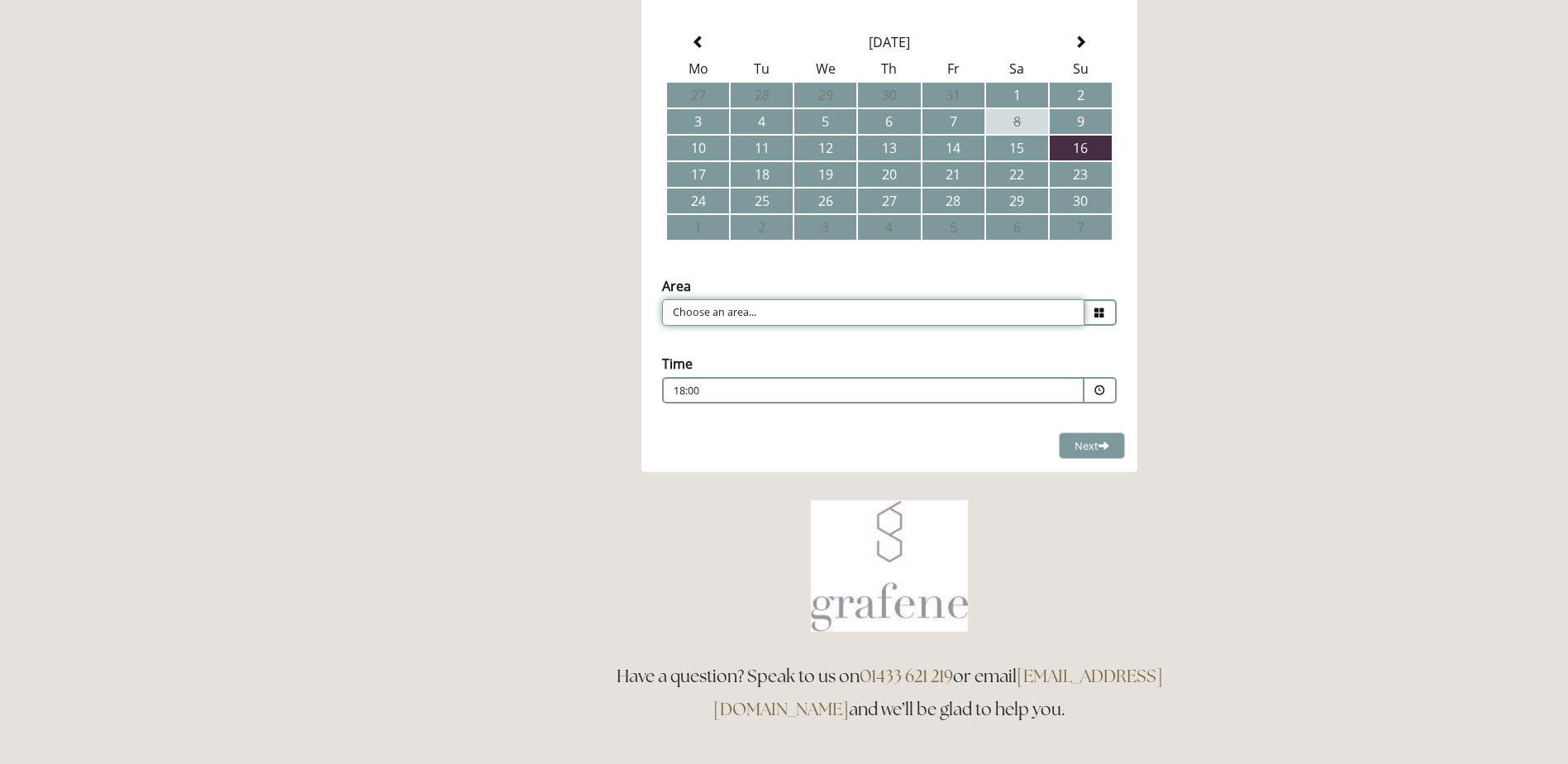
click at [1031, 313] on input "Choose an area..." at bounding box center [873, 312] width 422 height 27
click at [859, 333] on li "Restaurant" at bounding box center [882, 338] width 440 height 23
type input "Restaurant"
click at [1096, 387] on span at bounding box center [1100, 390] width 11 height 11
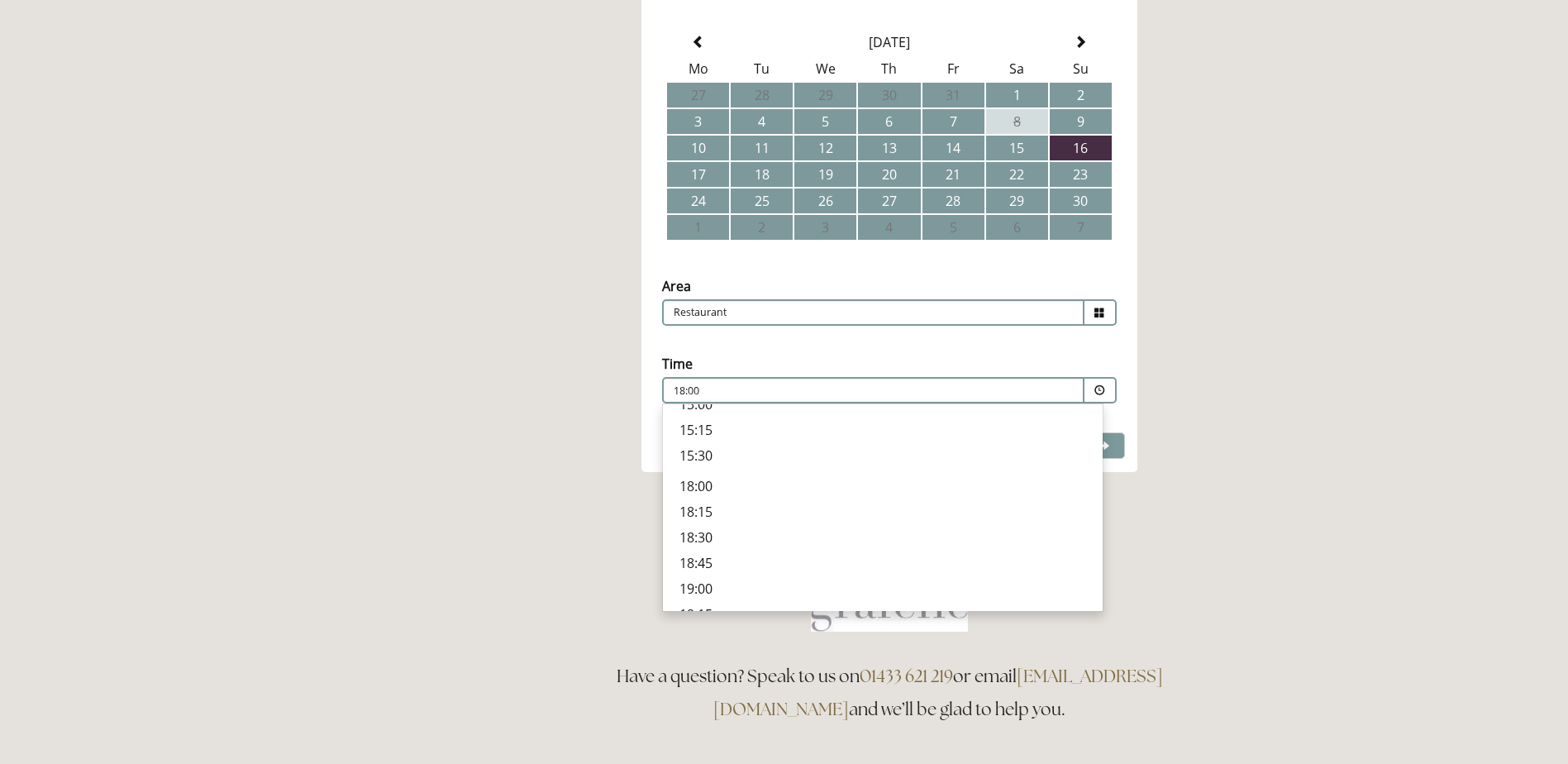
scroll to position [579, 0]
click at [707, 545] on p "19:30" at bounding box center [882, 544] width 406 height 18
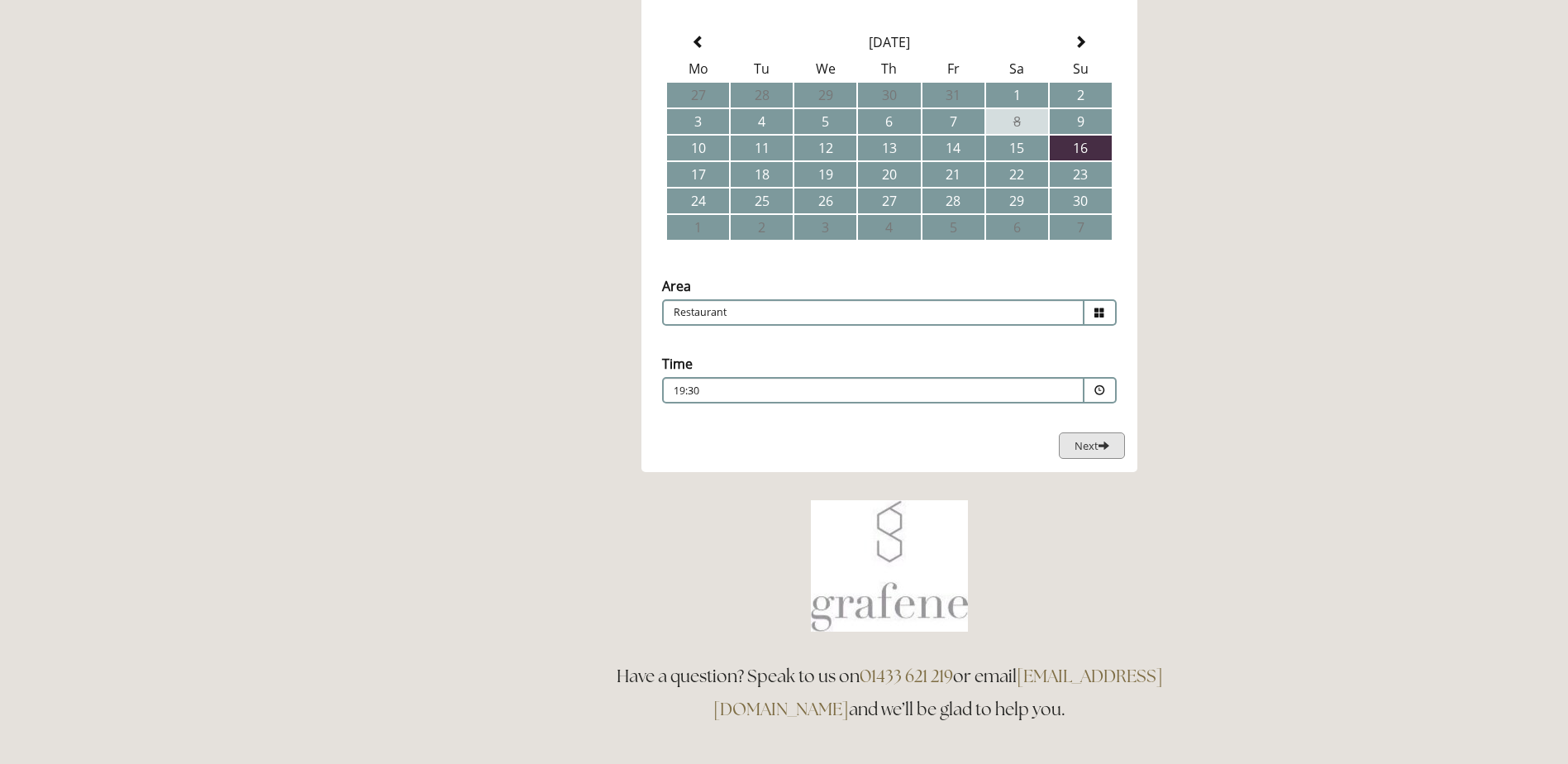
click at [1097, 445] on span "Next" at bounding box center [1092, 446] width 34 height 15
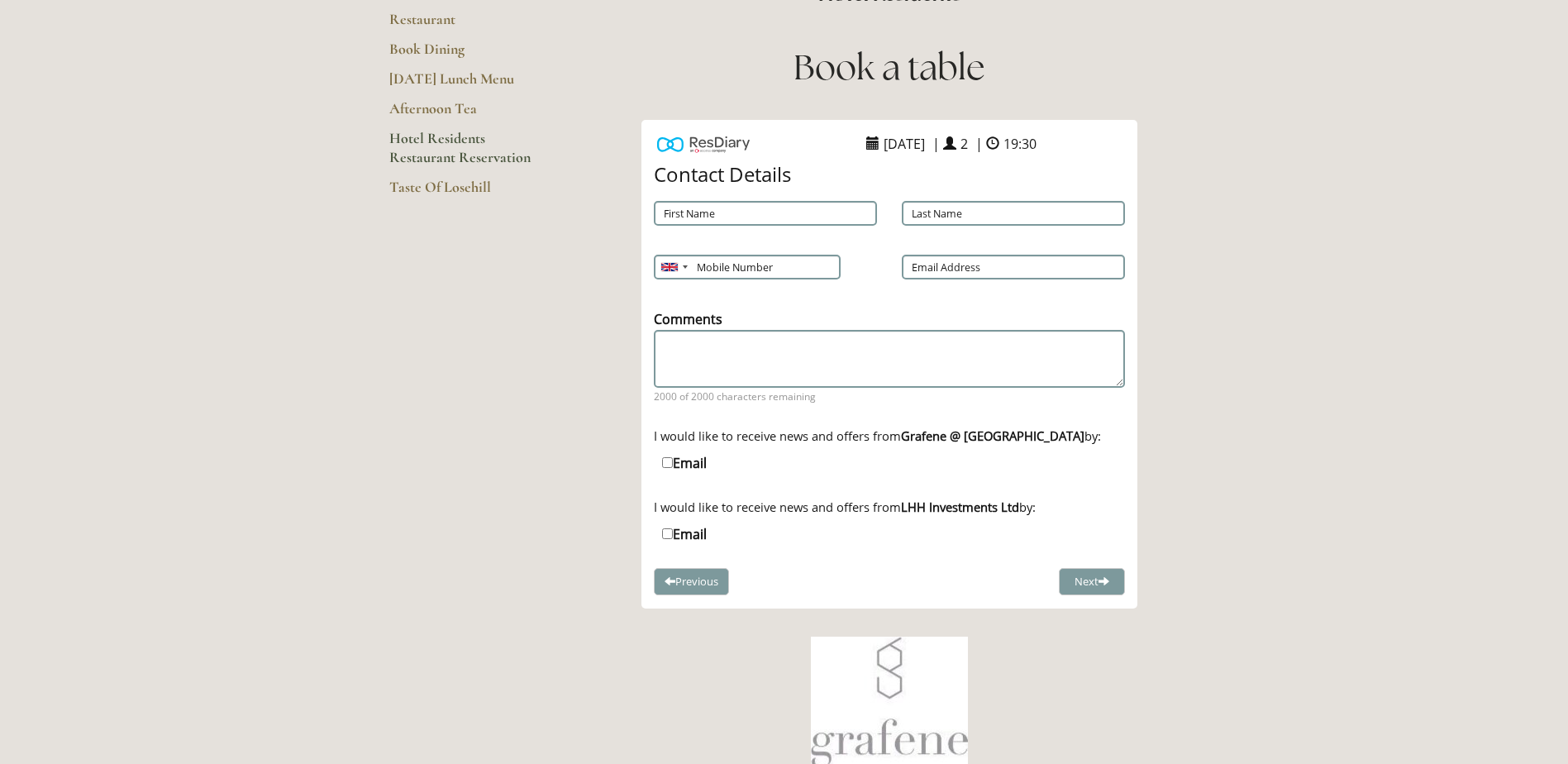
scroll to position [160, 0]
